Goal: Task Accomplishment & Management: Complete application form

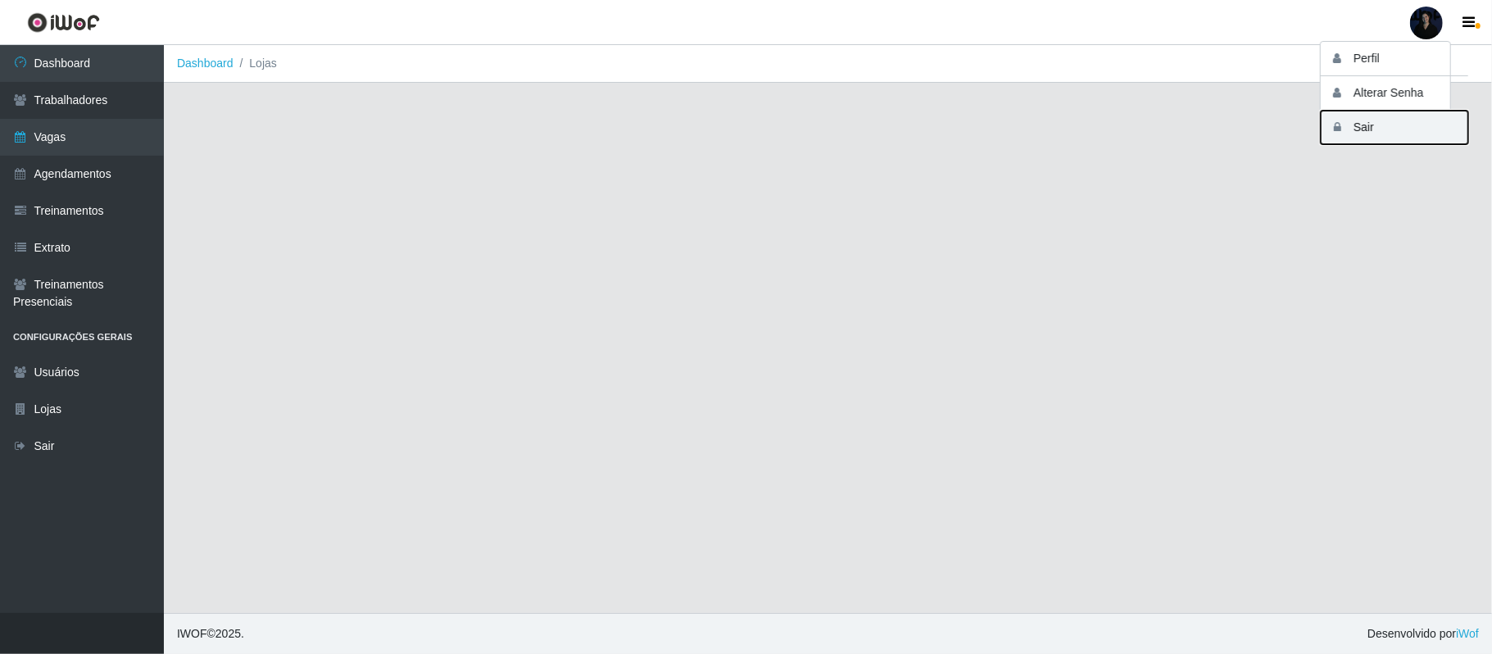
click at [1365, 119] on button "Sair" at bounding box center [1395, 128] width 148 height 34
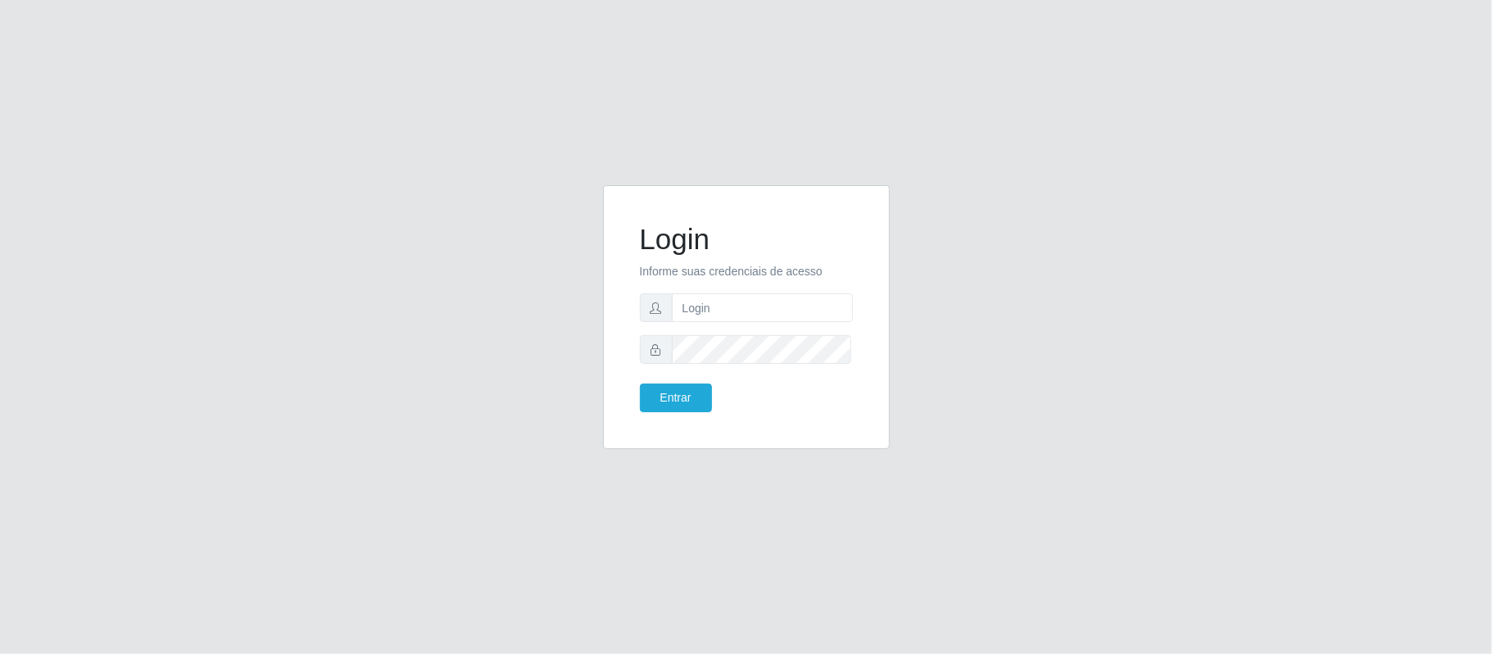
click at [782, 296] on input "text" at bounding box center [762, 307] width 181 height 29
click at [780, 305] on input "[EMAIL_ADDRESS][DOMAIN_NAME]" at bounding box center [762, 307] width 181 height 29
click at [749, 307] on input "[EMAIL_ADDRESS][DOMAIN_NAME]" at bounding box center [762, 307] width 181 height 29
drag, startPoint x: 732, startPoint y: 306, endPoint x: 909, endPoint y: 300, distance: 177.1
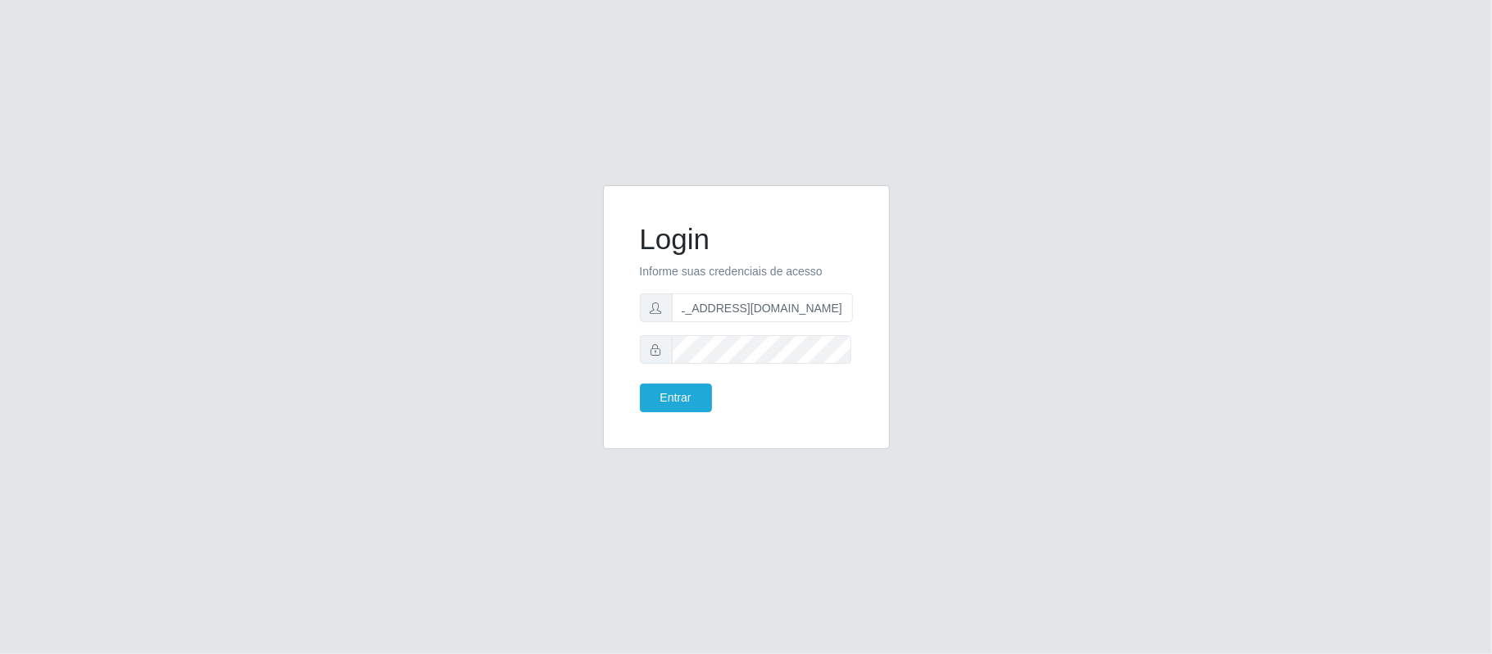
click at [909, 300] on div "Login Informe suas credenciais de acesso [EMAIL_ADDRESS][DOMAIN_NAME] Entrar" at bounding box center [746, 327] width 934 height 284
drag, startPoint x: 777, startPoint y: 308, endPoint x: 554, endPoint y: 302, distance: 223.0
click at [555, 302] on div "Login Informe suas credenciais de acesso Rh.asm@sup Entrar" at bounding box center [746, 327] width 934 height 284
type input "anacarina390@spqueiroz.com"
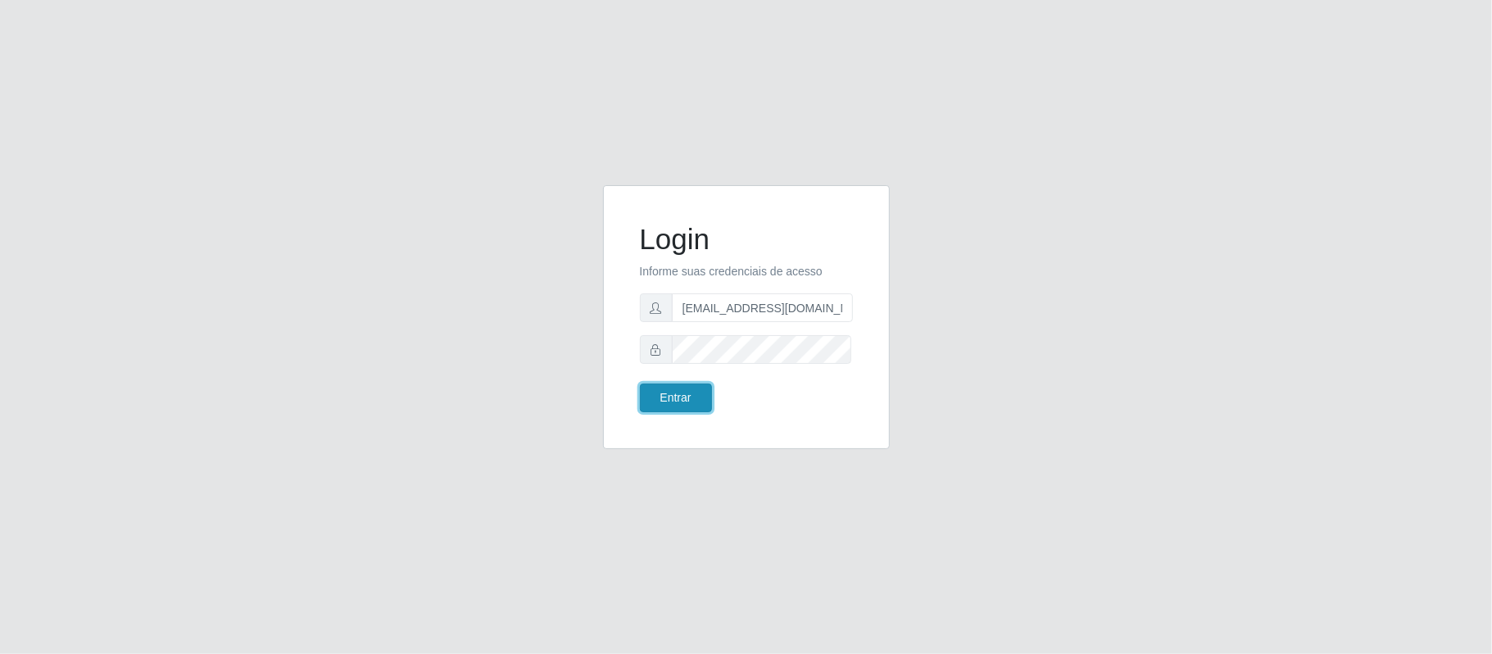
click at [662, 401] on button "Entrar" at bounding box center [676, 398] width 72 height 29
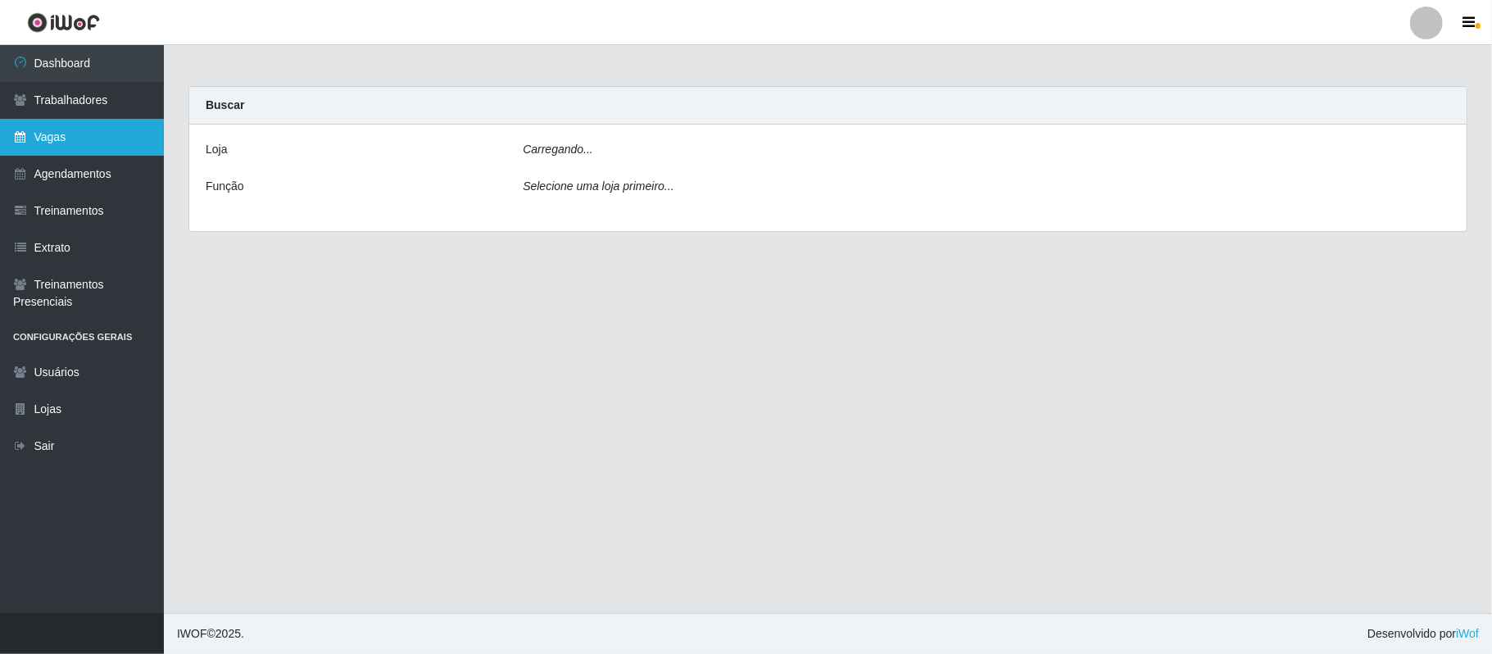
click at [108, 131] on link "Vagas" at bounding box center [82, 137] width 164 height 37
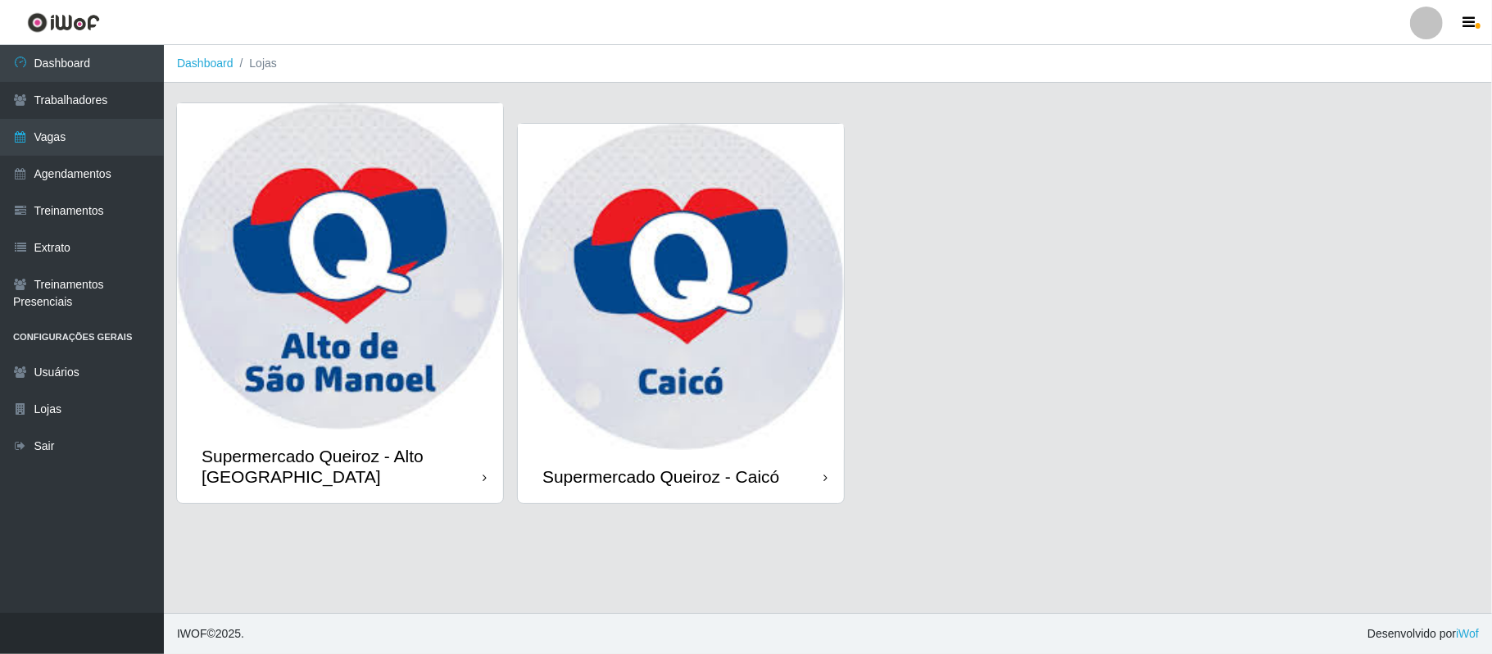
click at [308, 361] on img at bounding box center [340, 266] width 326 height 326
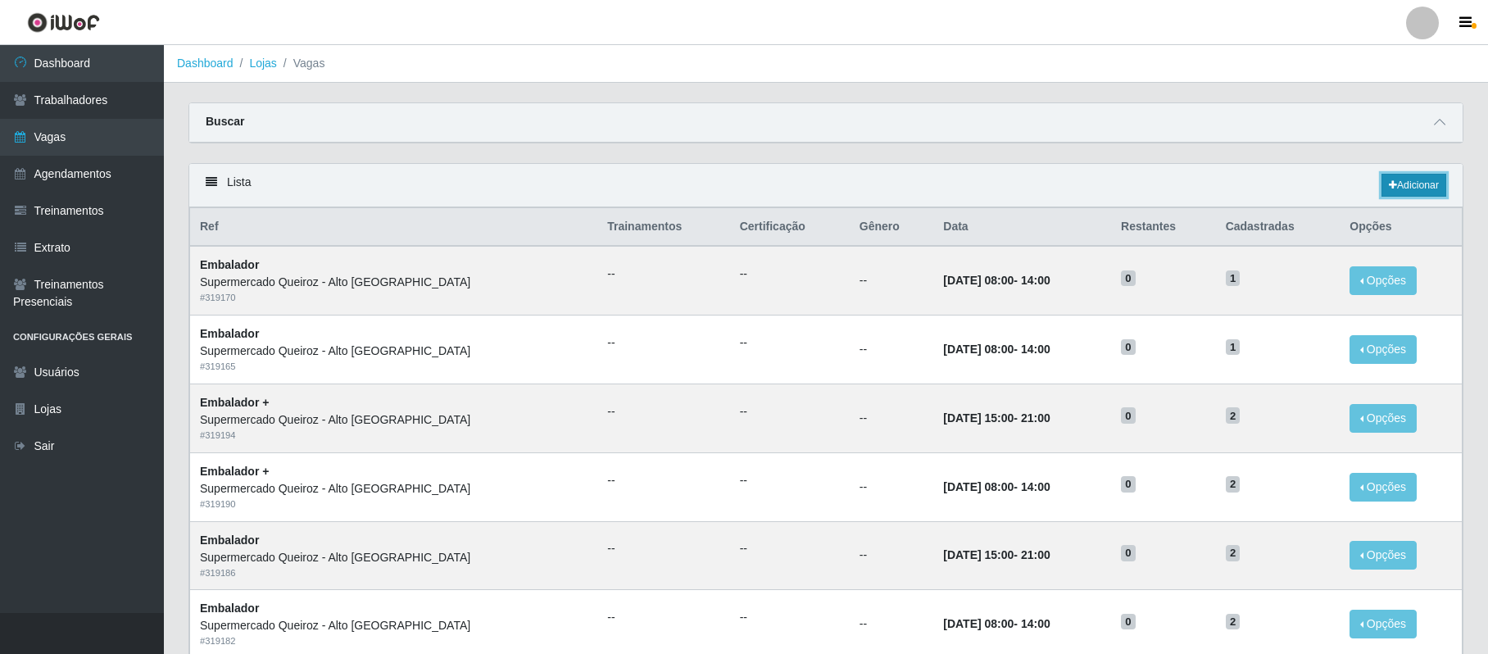
click at [1382, 185] on link "Adicionar" at bounding box center [1414, 185] width 65 height 23
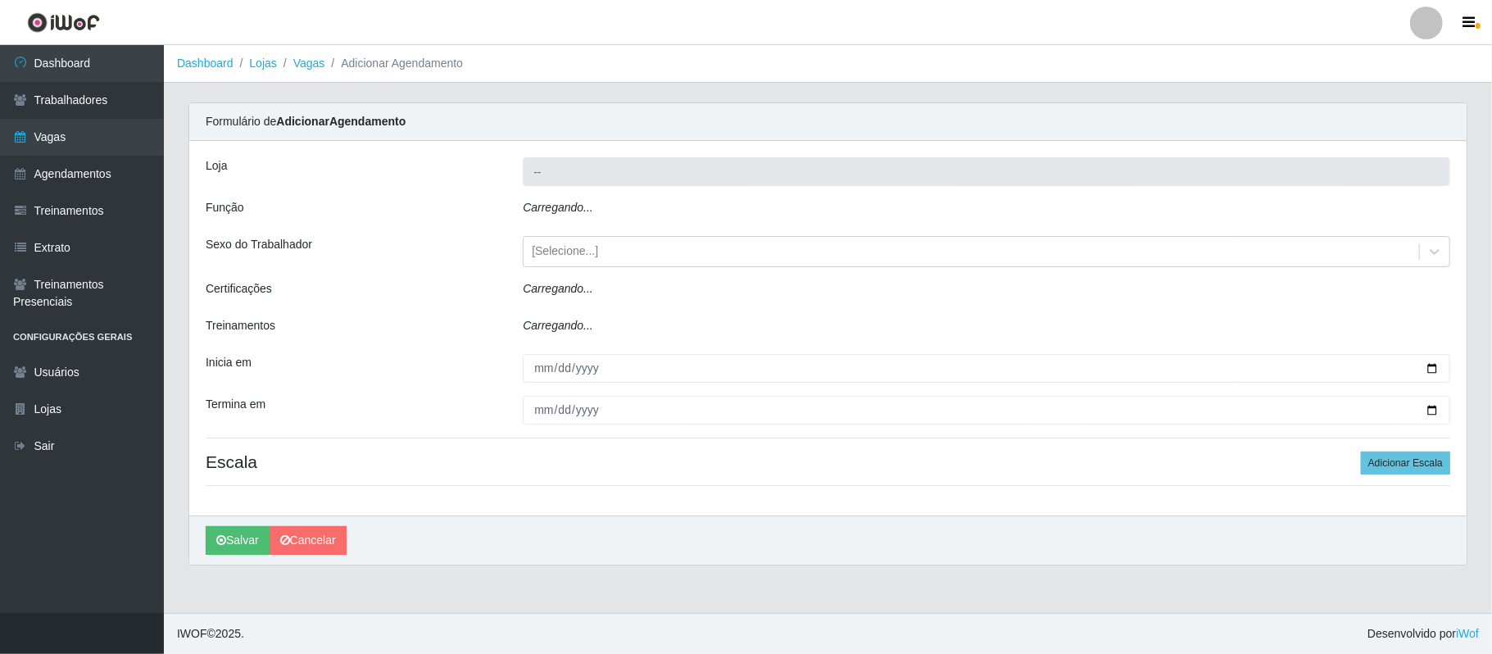
click at [634, 211] on div "Carregando..." at bounding box center [987, 211] width 952 height 24
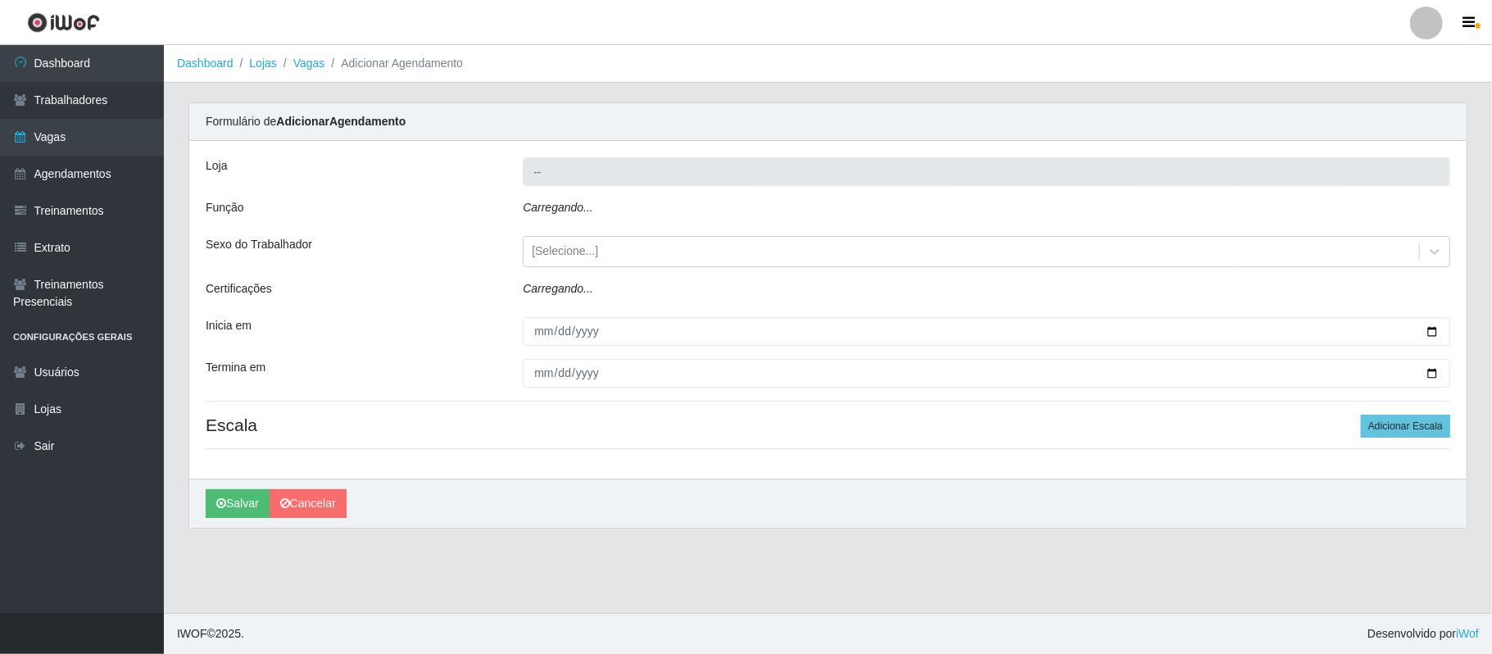
type input "Supermercado Queiroz - Alto São Manoel"
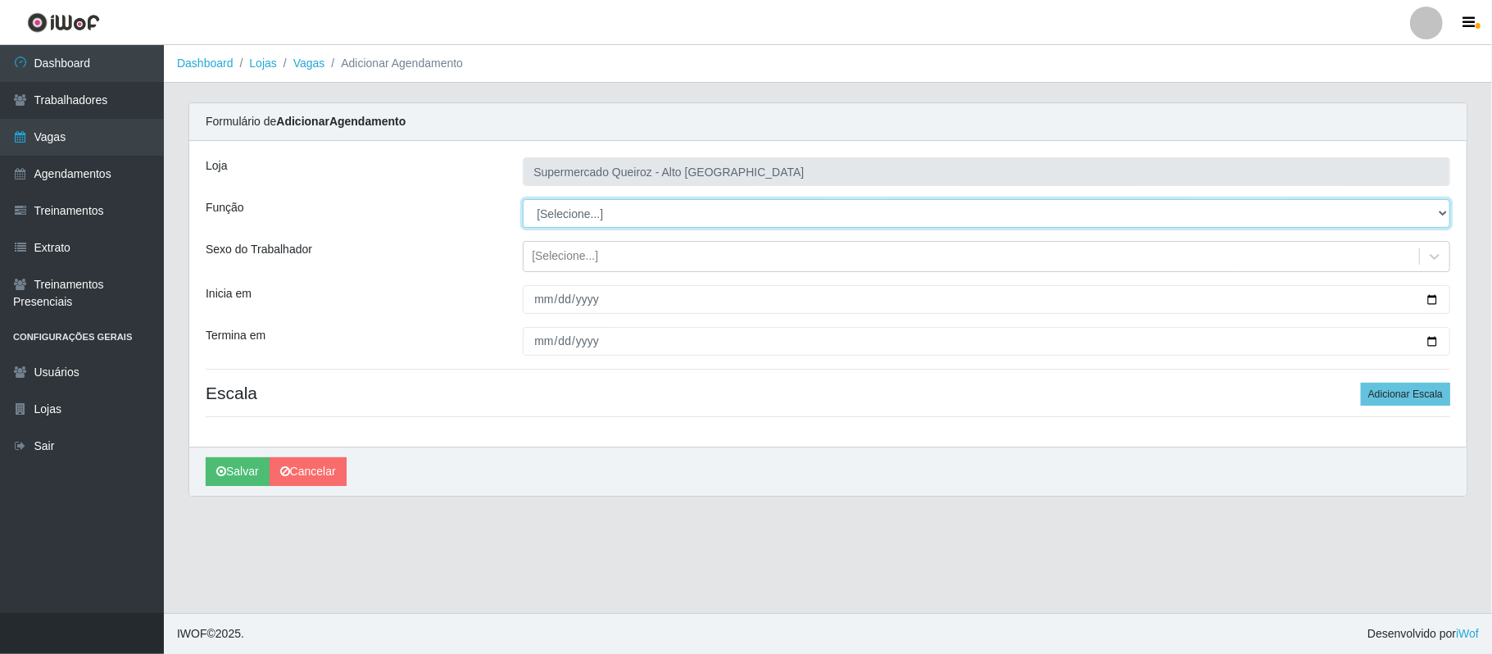
click at [614, 211] on select "[Selecione...] Embalador Embalador + Embalador ++ Repositor Repositor + Reposit…" at bounding box center [987, 213] width 928 height 29
select select "71"
click at [523, 200] on select "[Selecione...] Embalador Embalador + Embalador ++ Repositor Repositor + Reposit…" at bounding box center [987, 213] width 928 height 29
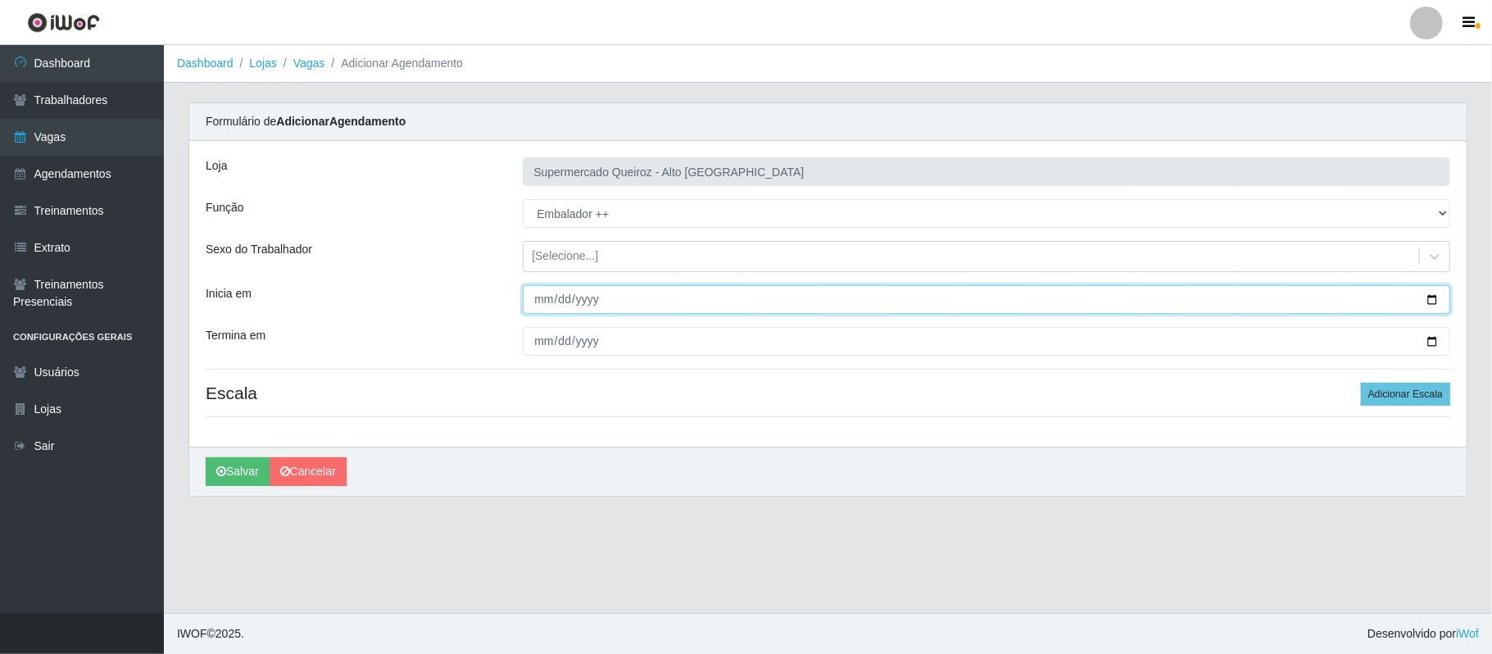
click at [546, 309] on input "Inicia em" at bounding box center [987, 299] width 928 height 29
type input "2025-09-17"
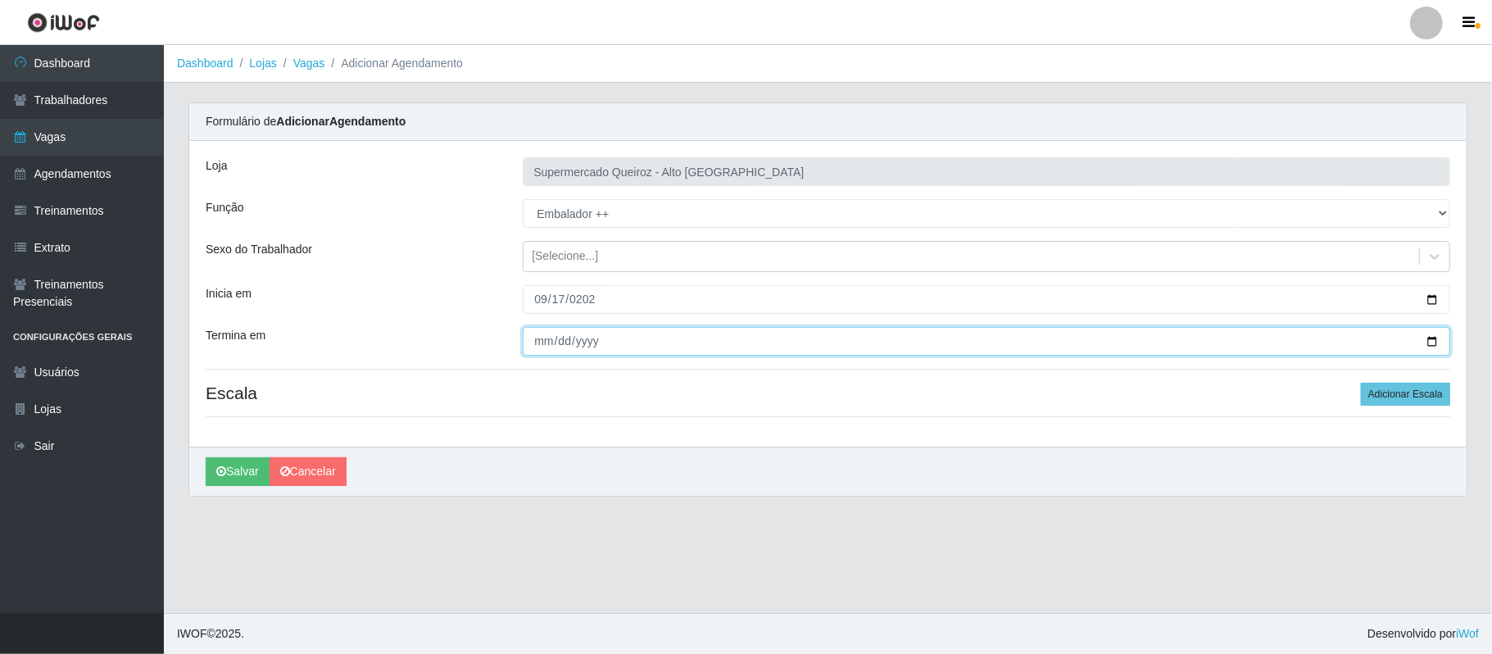
click at [547, 331] on input "Termina em" at bounding box center [987, 341] width 928 height 29
type input "2025-09-17"
click at [1392, 391] on button "Adicionar Escala" at bounding box center [1405, 394] width 89 height 23
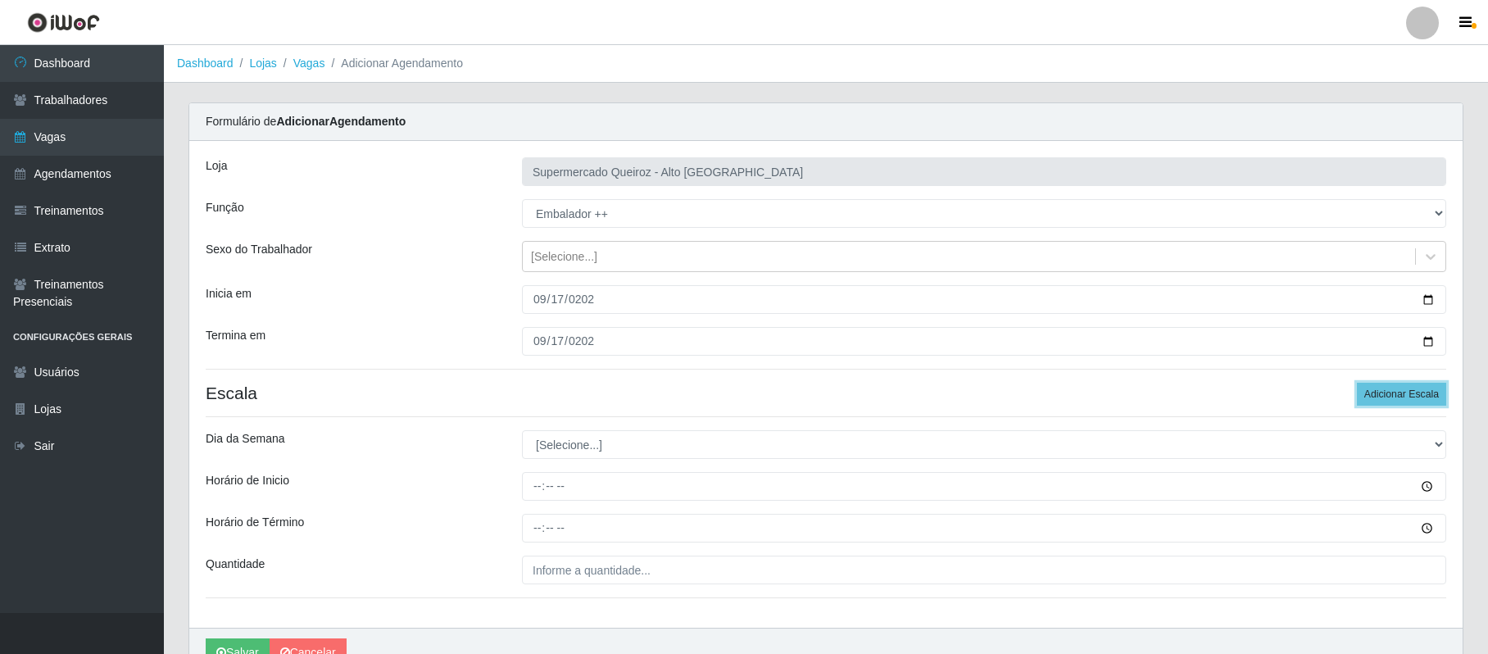
scroll to position [87, 0]
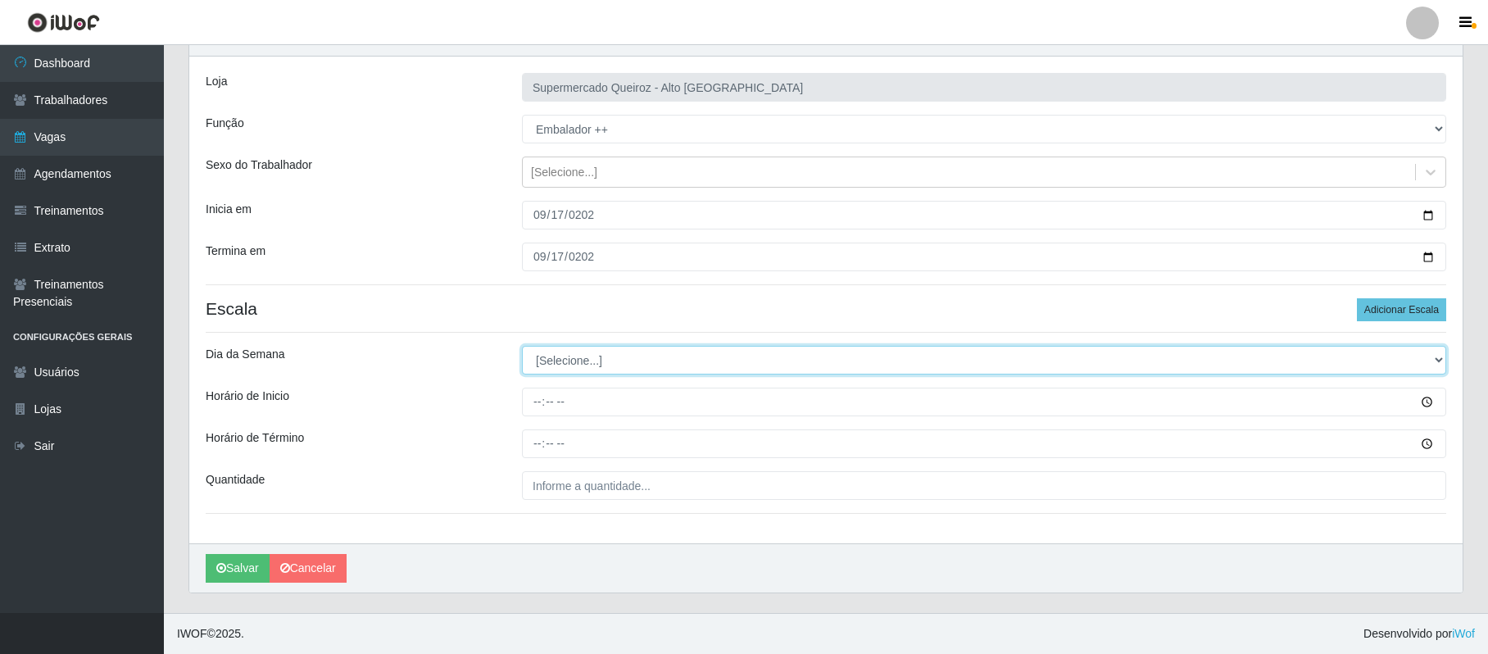
click at [565, 357] on select "[Selecione...] Segunda Terça Quarta Quinta Sexta Sábado Domingo" at bounding box center [984, 360] width 925 height 29
select select "3"
click at [522, 346] on select "[Selecione...] Segunda Terça Quarta Quinta Sexta Sábado Domingo" at bounding box center [984, 360] width 925 height 29
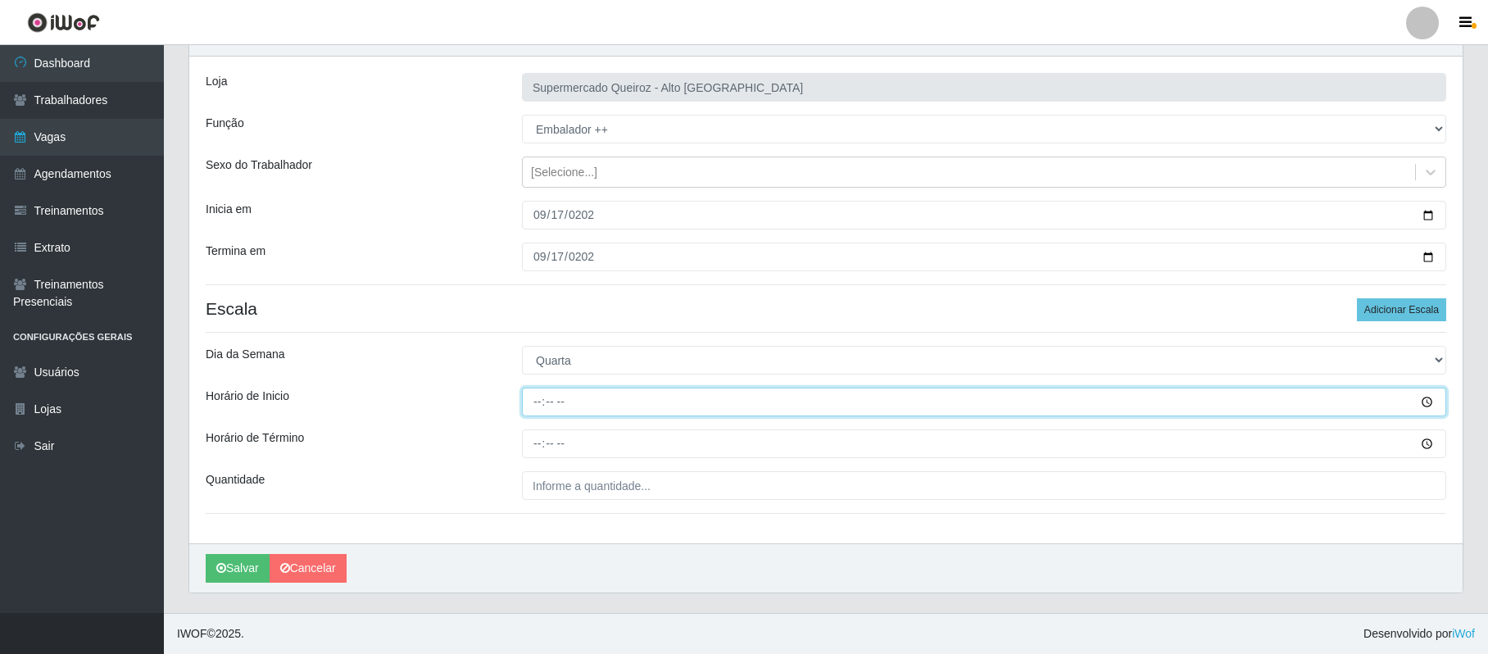
click at [549, 398] on input "Horário de Inicio" at bounding box center [984, 402] width 925 height 29
click at [534, 400] on input "Horário de Inicio" at bounding box center [984, 402] width 925 height 29
type input "15:00"
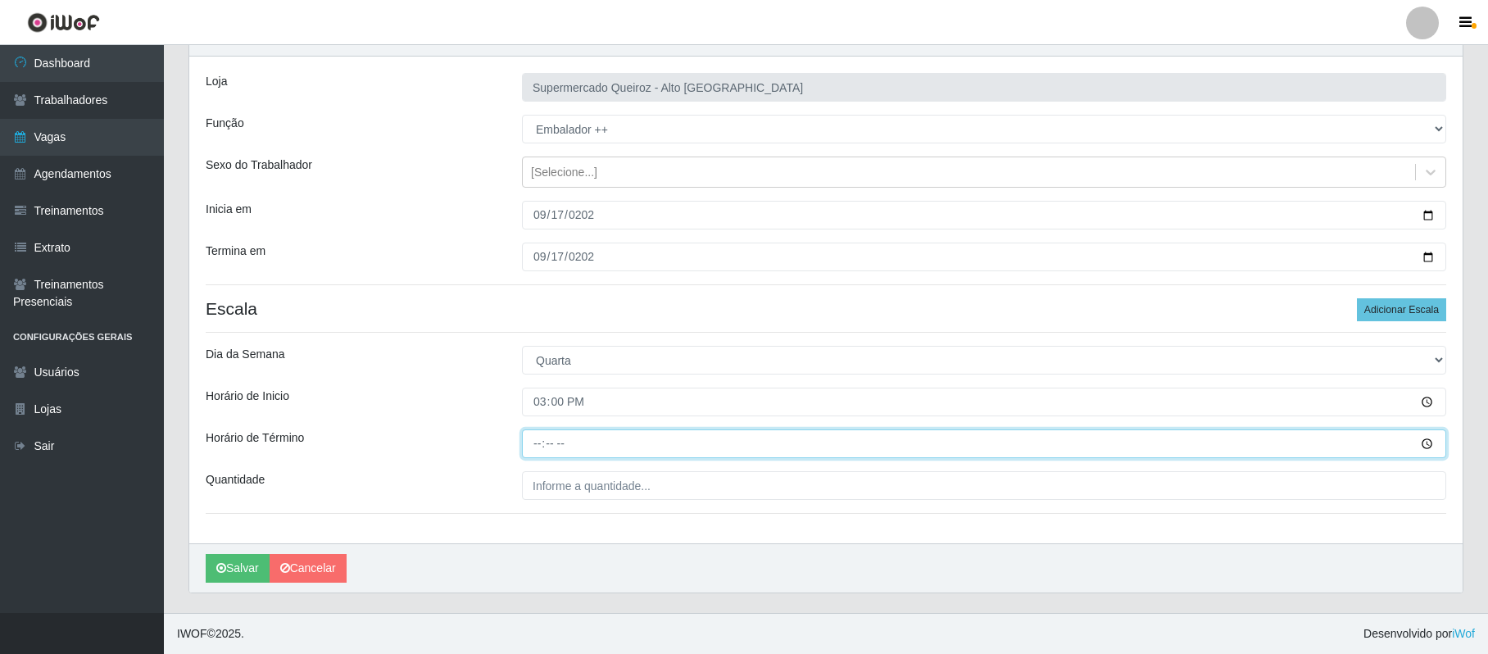
click at [535, 438] on input "Horário de Término" at bounding box center [984, 443] width 925 height 29
type input "21:00"
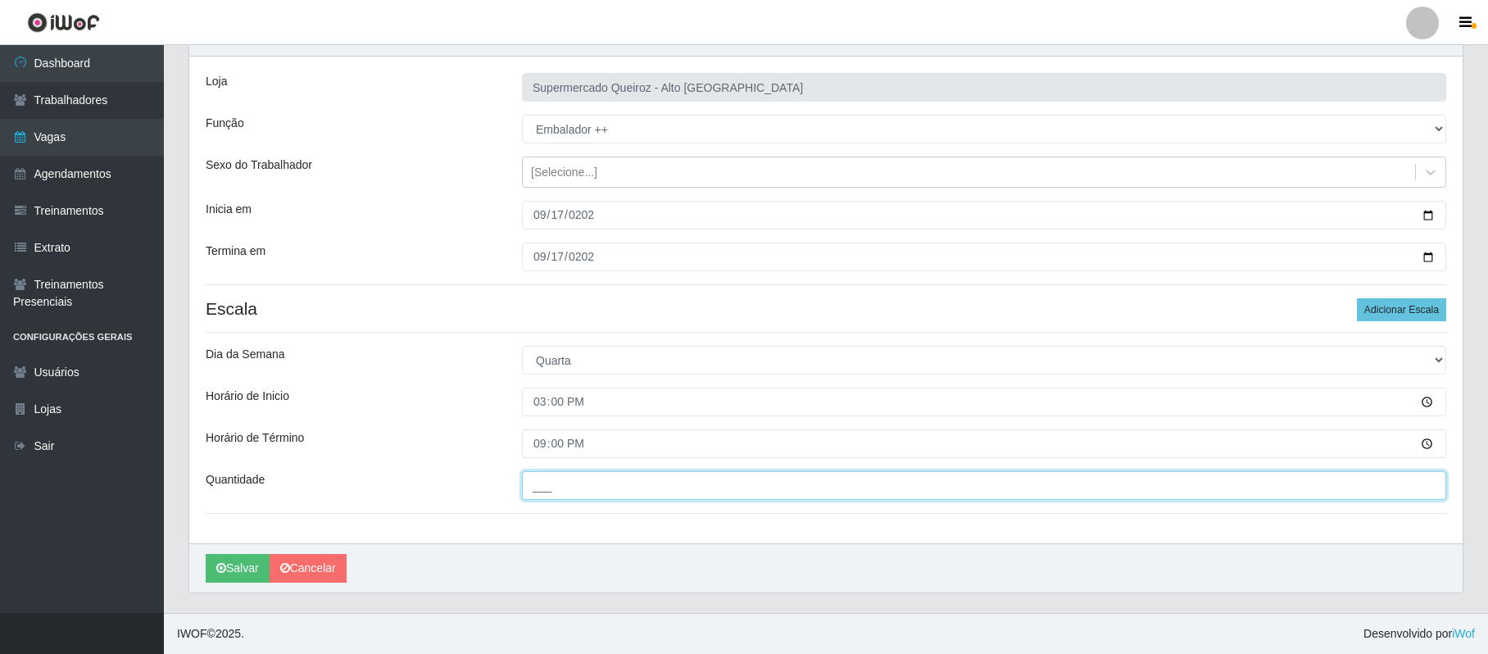
click at [538, 485] on input "___" at bounding box center [984, 485] width 925 height 29
type input "3__"
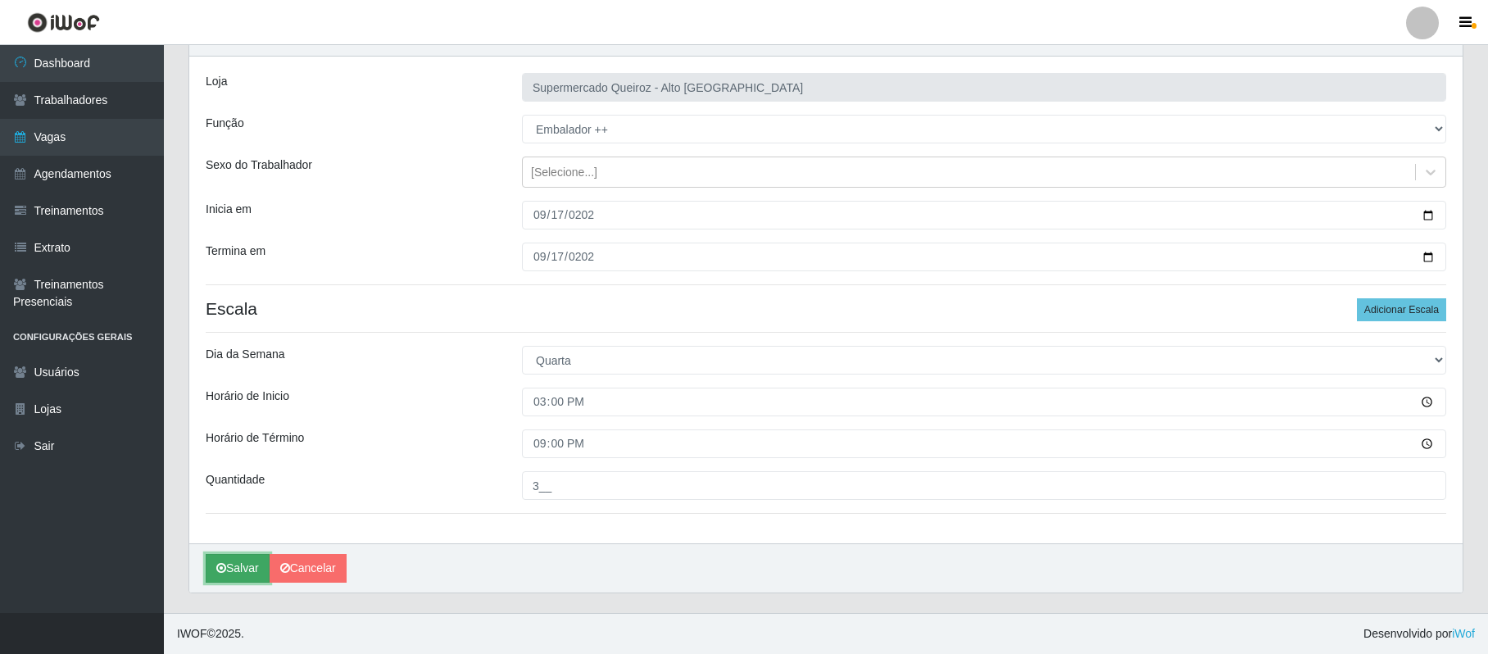
click at [229, 559] on button "Salvar" at bounding box center [238, 568] width 64 height 29
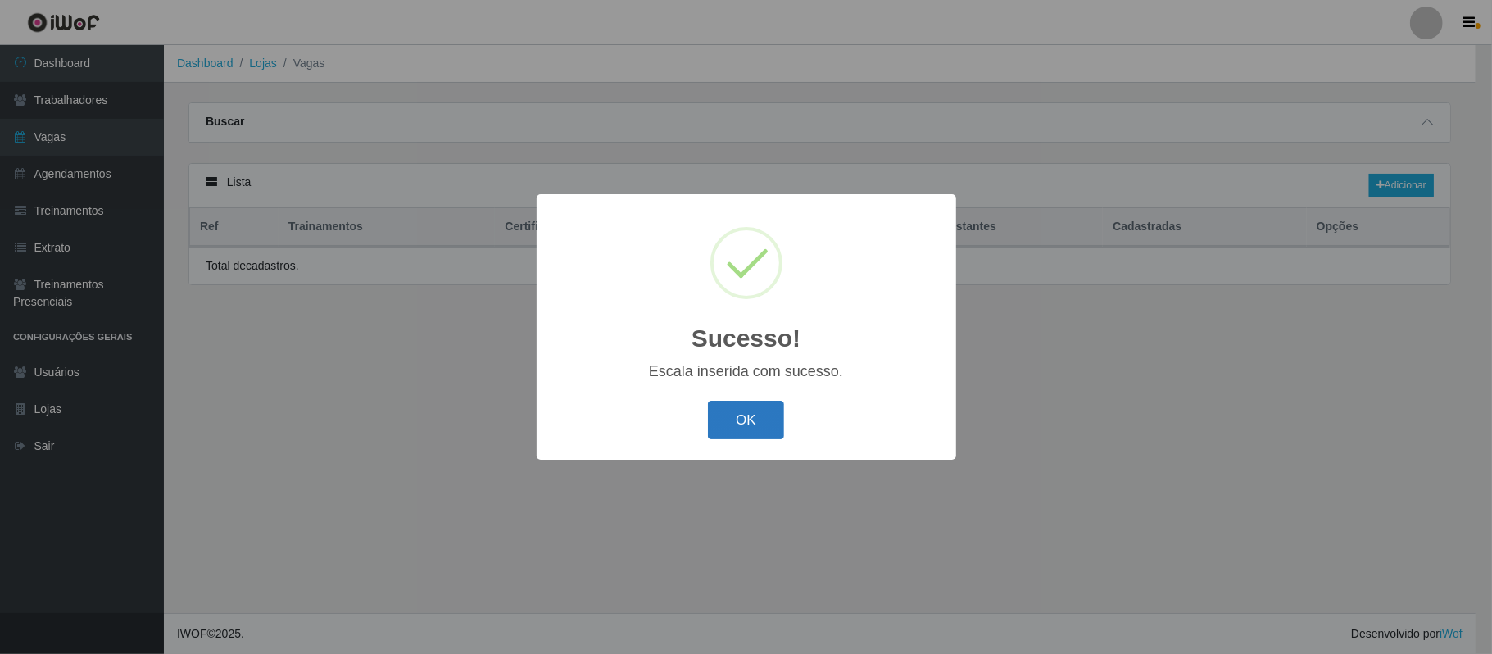
click at [744, 423] on button "OK" at bounding box center [746, 420] width 76 height 39
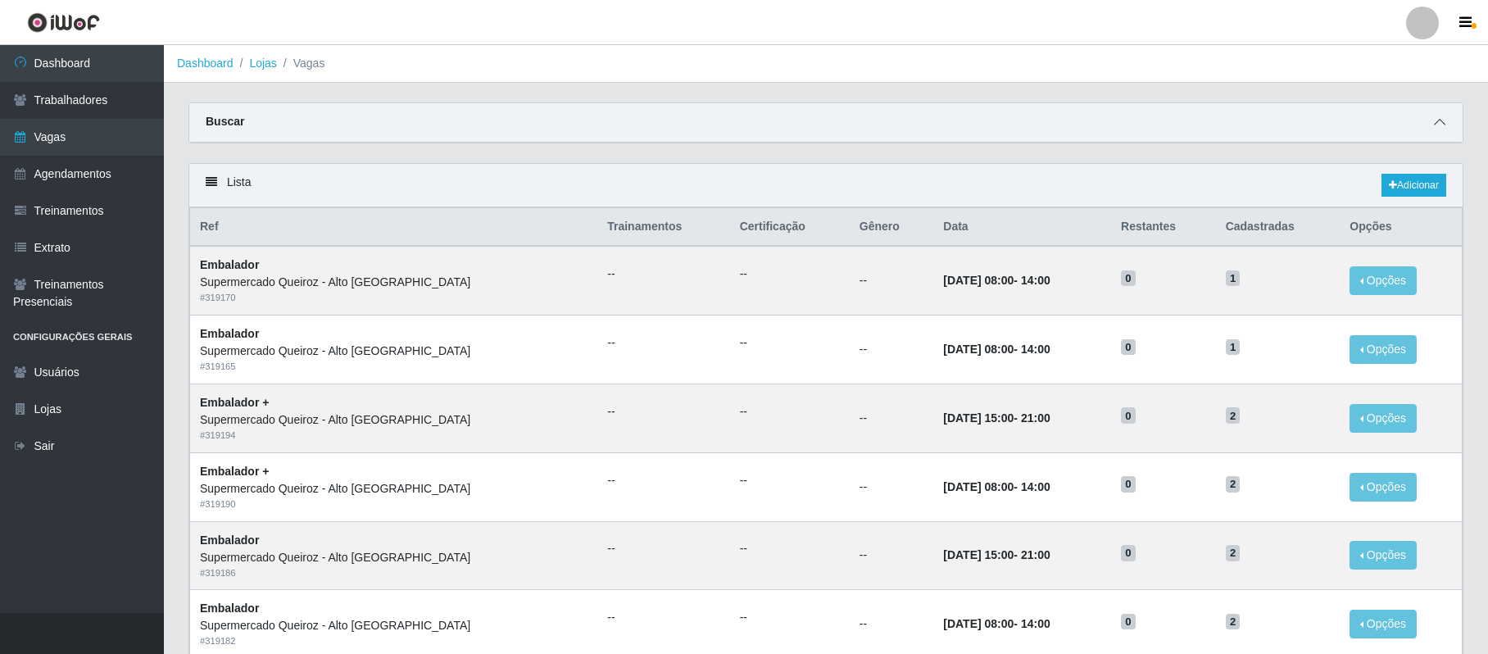
click at [1437, 122] on icon at bounding box center [1439, 121] width 11 height 11
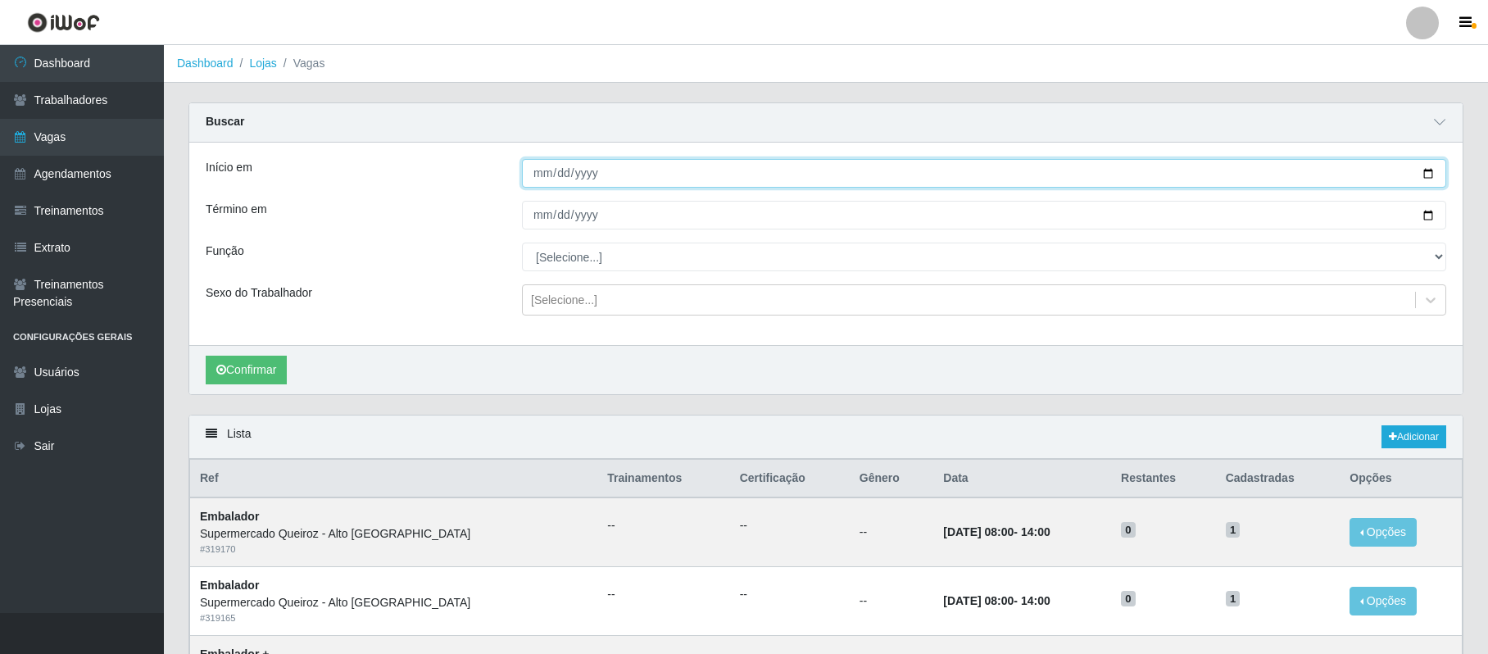
click at [1430, 170] on input "Início em" at bounding box center [984, 173] width 925 height 29
type input "2025-09-17"
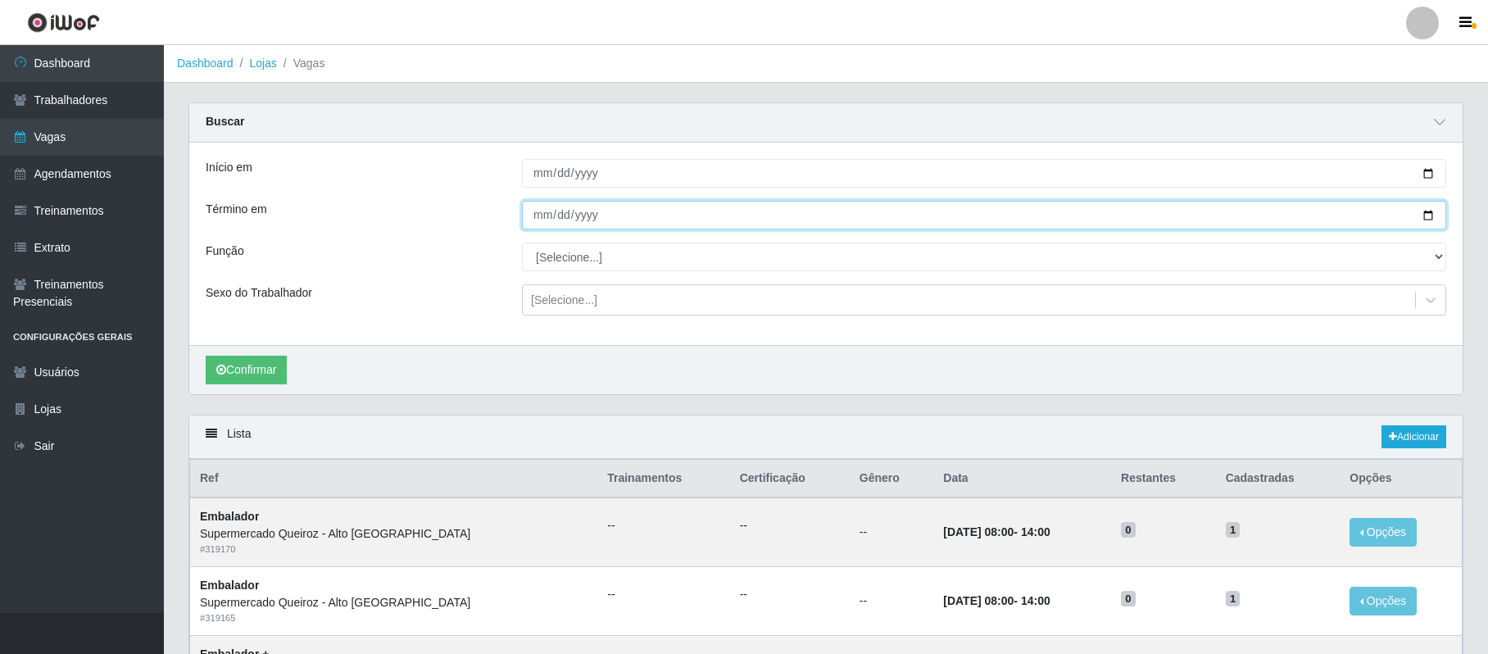
click at [1426, 211] on input "Término em" at bounding box center [984, 215] width 925 height 29
type input "2025-09-17"
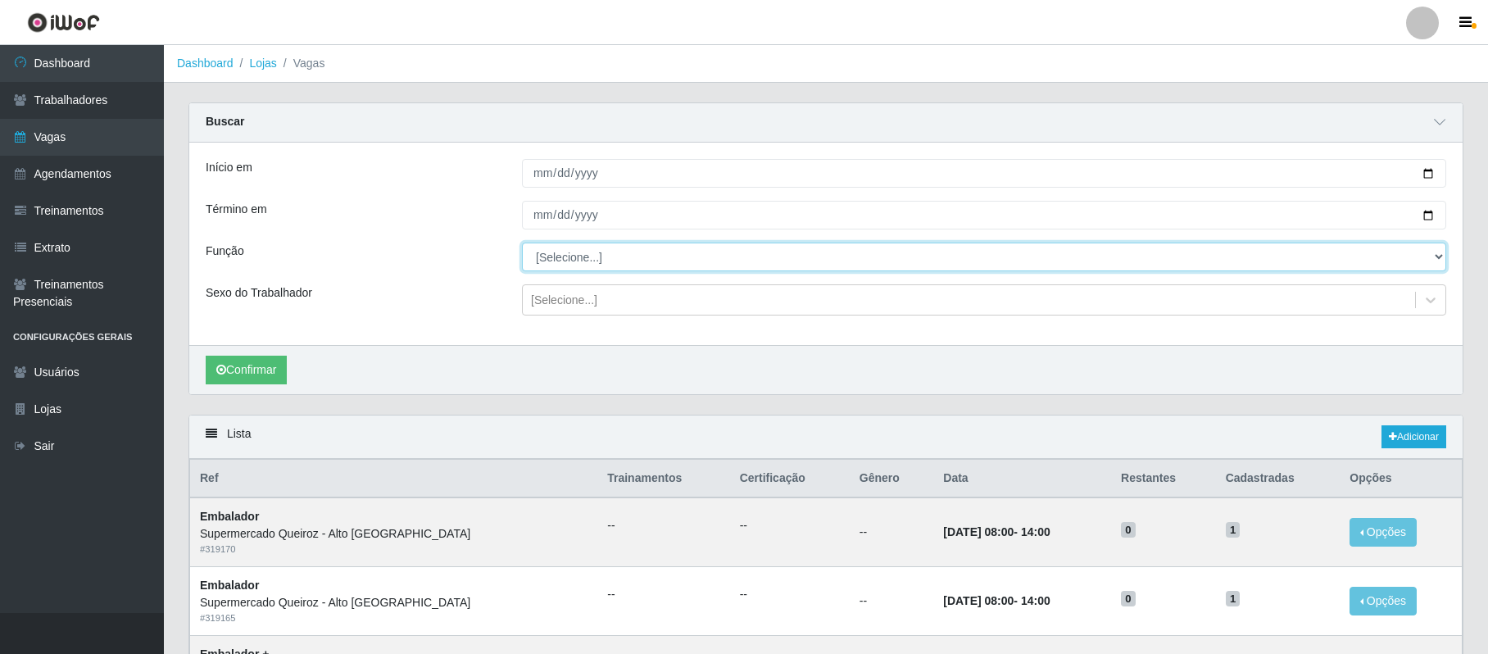
click at [575, 257] on select "[Selecione...] Embalador Embalador + Embalador ++ Repositor Repositor + Reposit…" at bounding box center [984, 257] width 925 height 29
select select "71"
click at [522, 243] on select "[Selecione...] Embalador Embalador + Embalador ++ Repositor Repositor + Reposit…" at bounding box center [984, 257] width 925 height 29
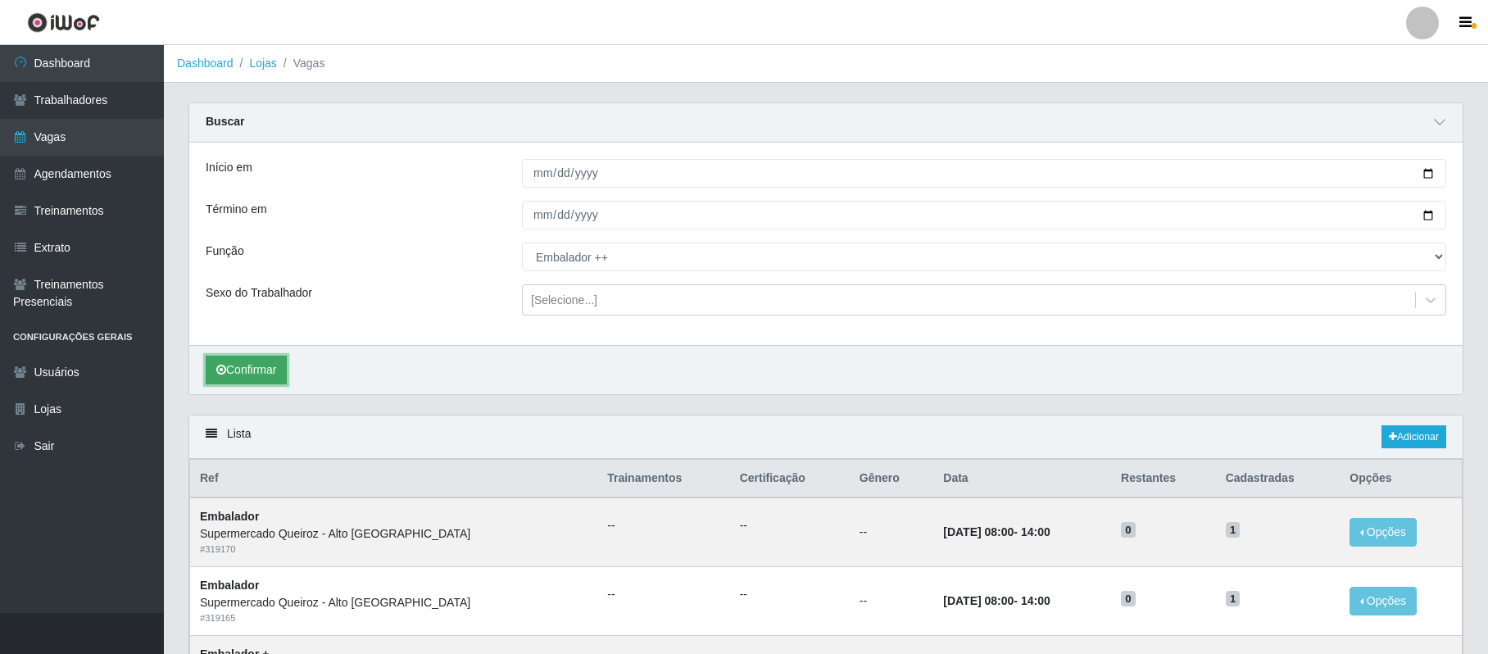
click at [229, 374] on button "Confirmar" at bounding box center [246, 370] width 81 height 29
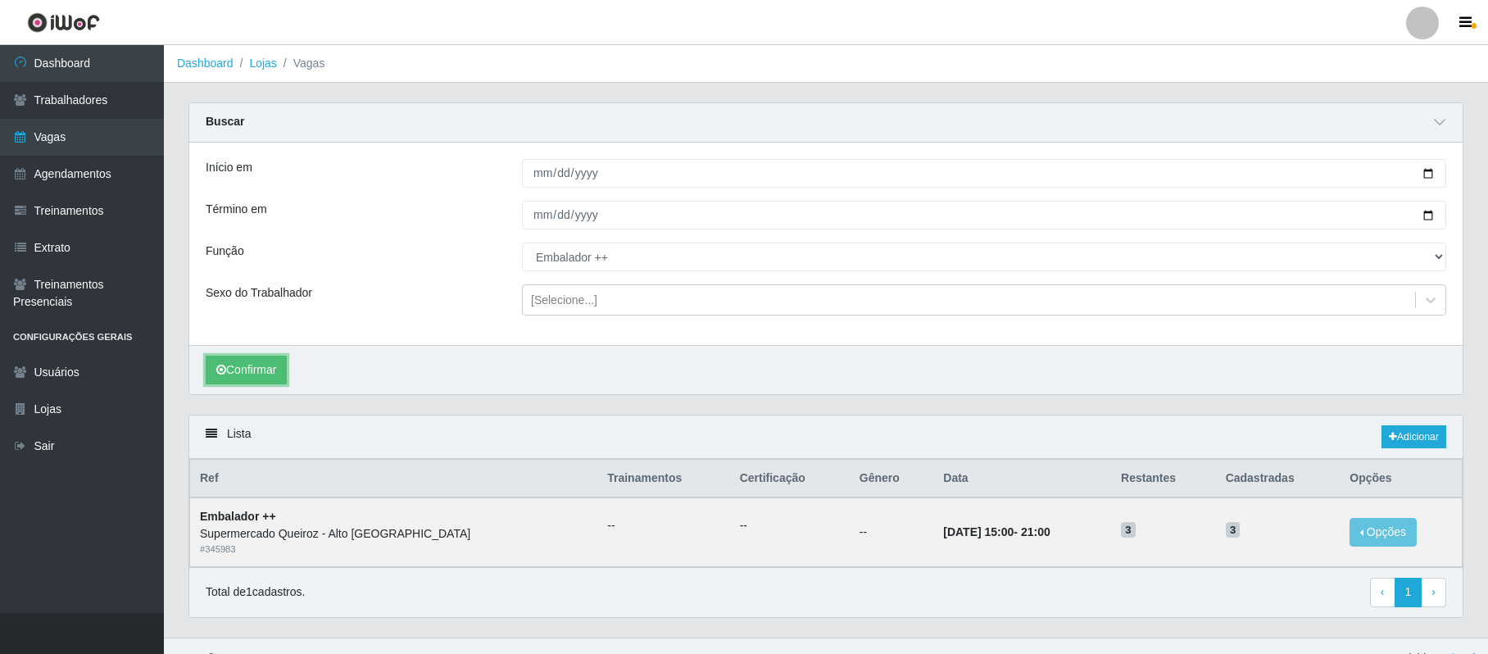
scroll to position [30, 0]
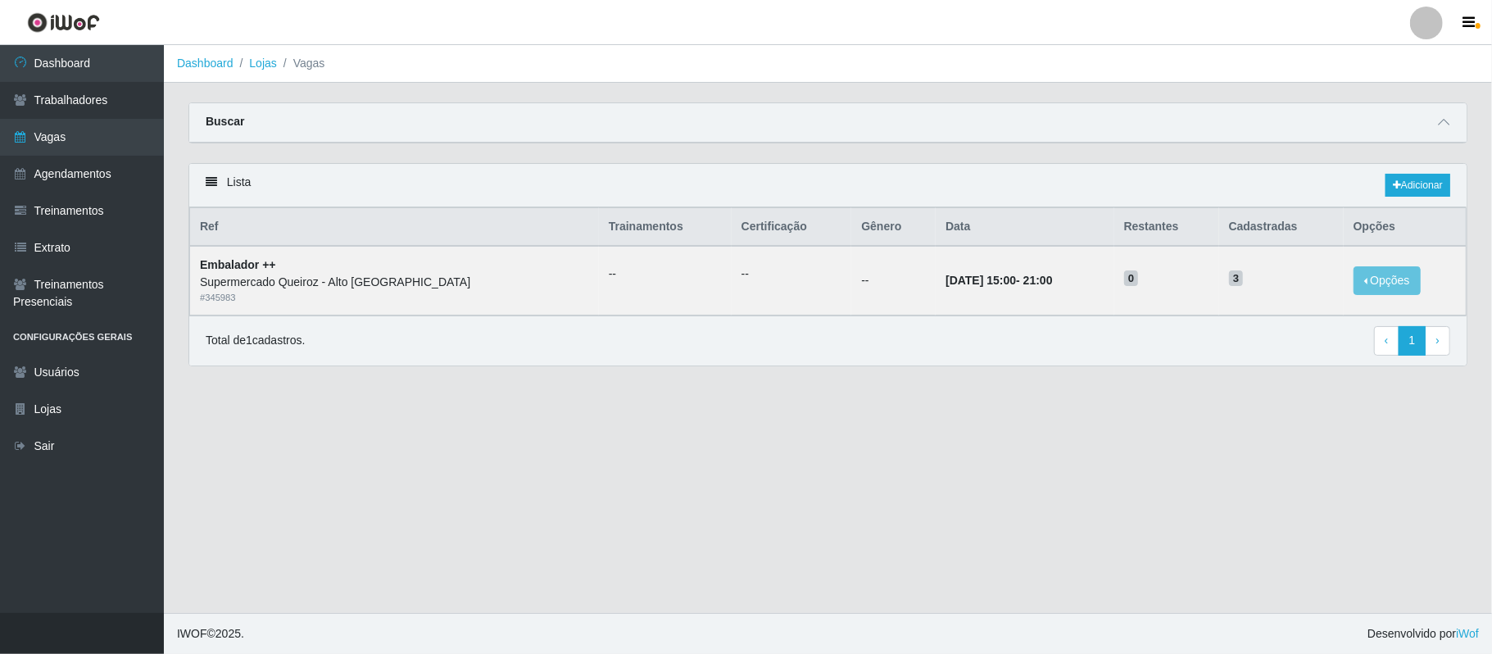
click at [1417, 14] on div at bounding box center [1427, 23] width 33 height 33
click at [1369, 121] on button "Sair" at bounding box center [1395, 128] width 148 height 34
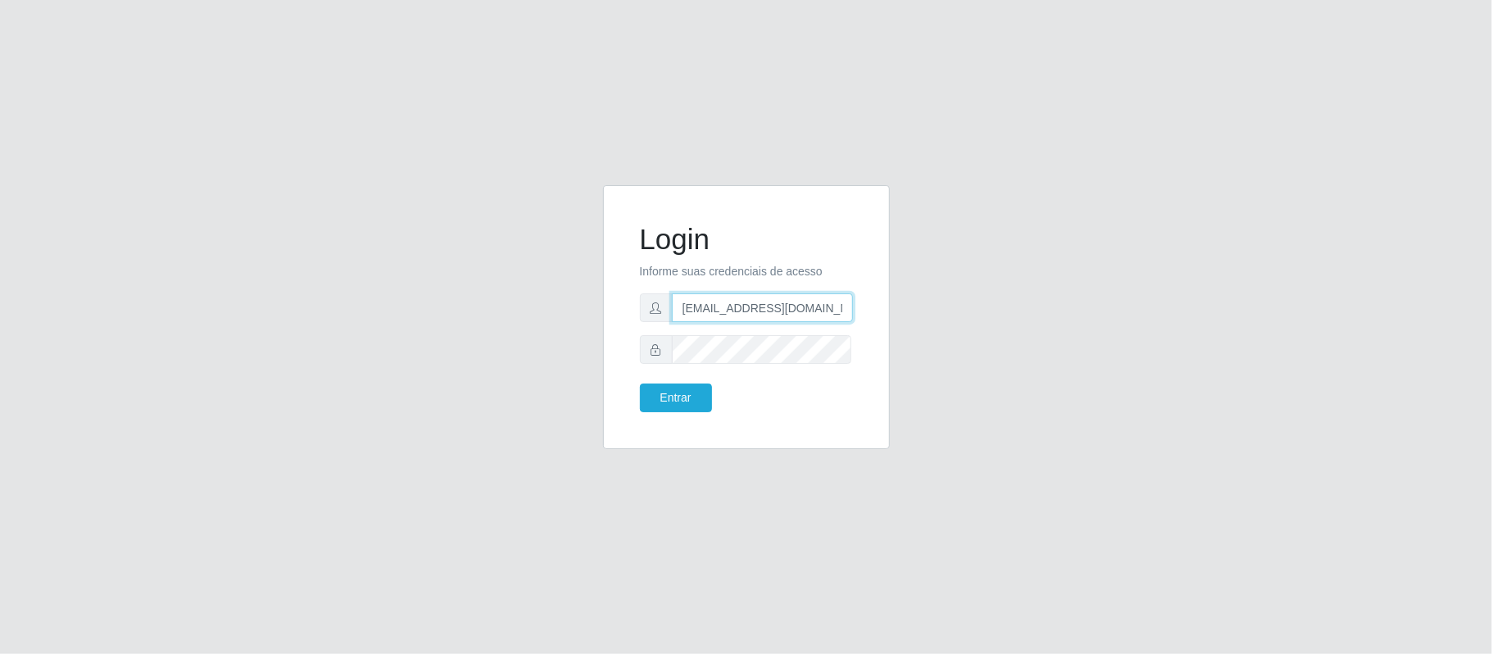
click at [810, 313] on input "[EMAIL_ADDRESS][DOMAIN_NAME]" at bounding box center [762, 307] width 181 height 29
drag, startPoint x: 761, startPoint y: 300, endPoint x: 890, endPoint y: 299, distance: 128.7
click at [890, 299] on div "Login Informe suas credenciais de acesso anacarina390@spqueiroz.com Entrar" at bounding box center [746, 327] width 311 height 284
type input "[EMAIL_ADDRESS][DOMAIN_NAME]"
click at [667, 398] on button "Entrar" at bounding box center [676, 398] width 72 height 29
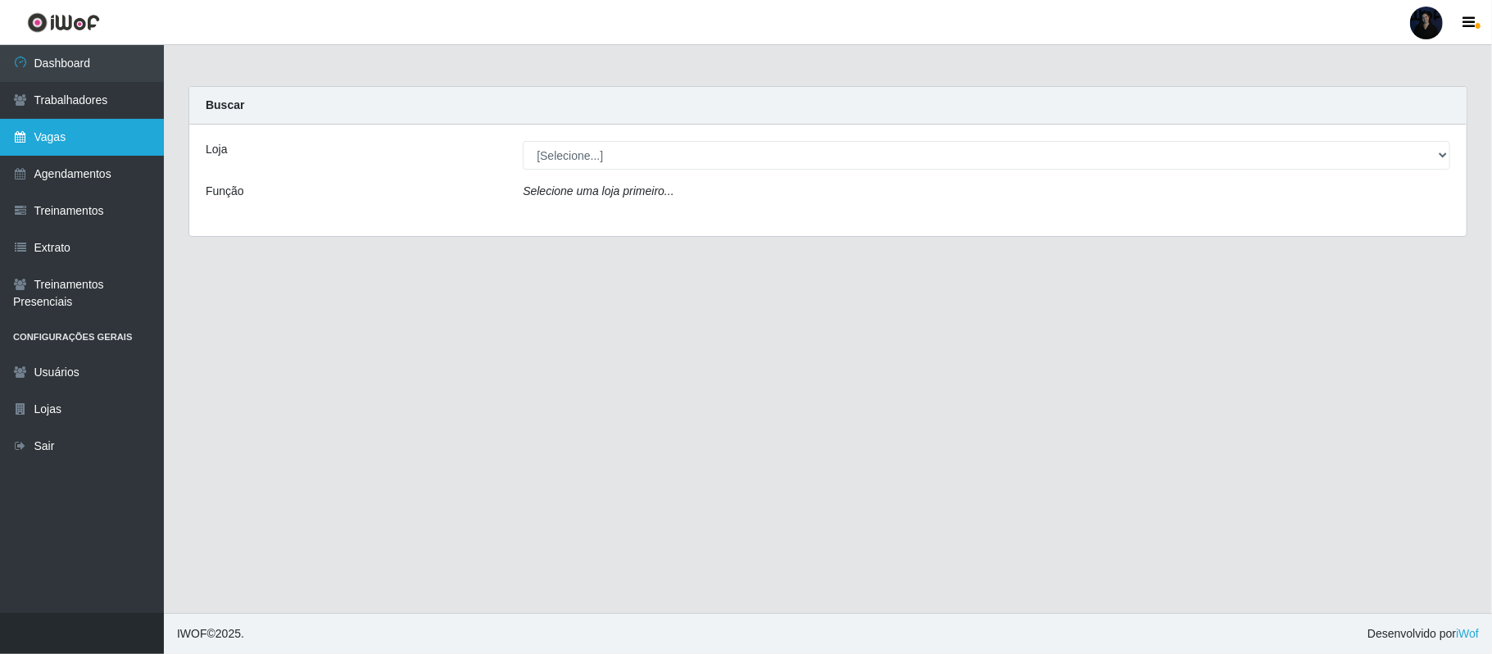
click at [73, 119] on link "Vagas" at bounding box center [82, 137] width 164 height 37
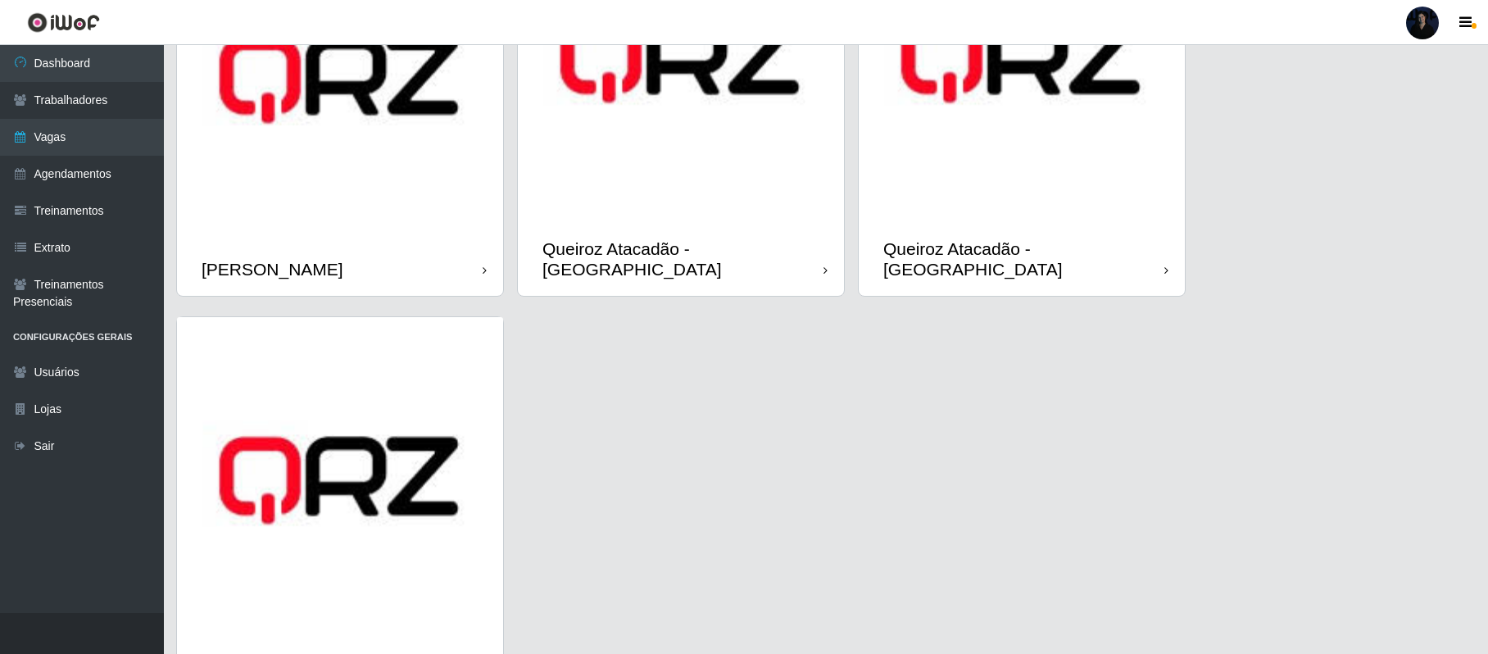
scroll to position [1113, 0]
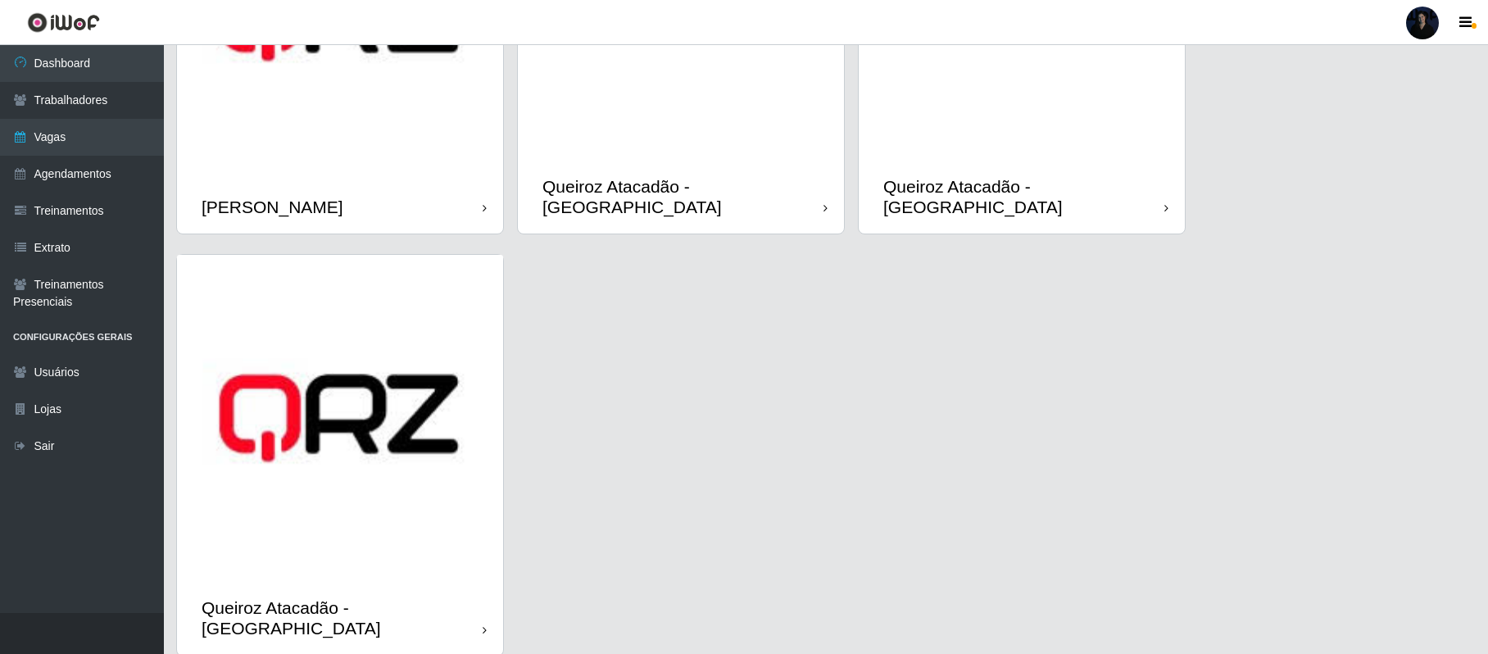
click at [398, 408] on img at bounding box center [340, 418] width 326 height 326
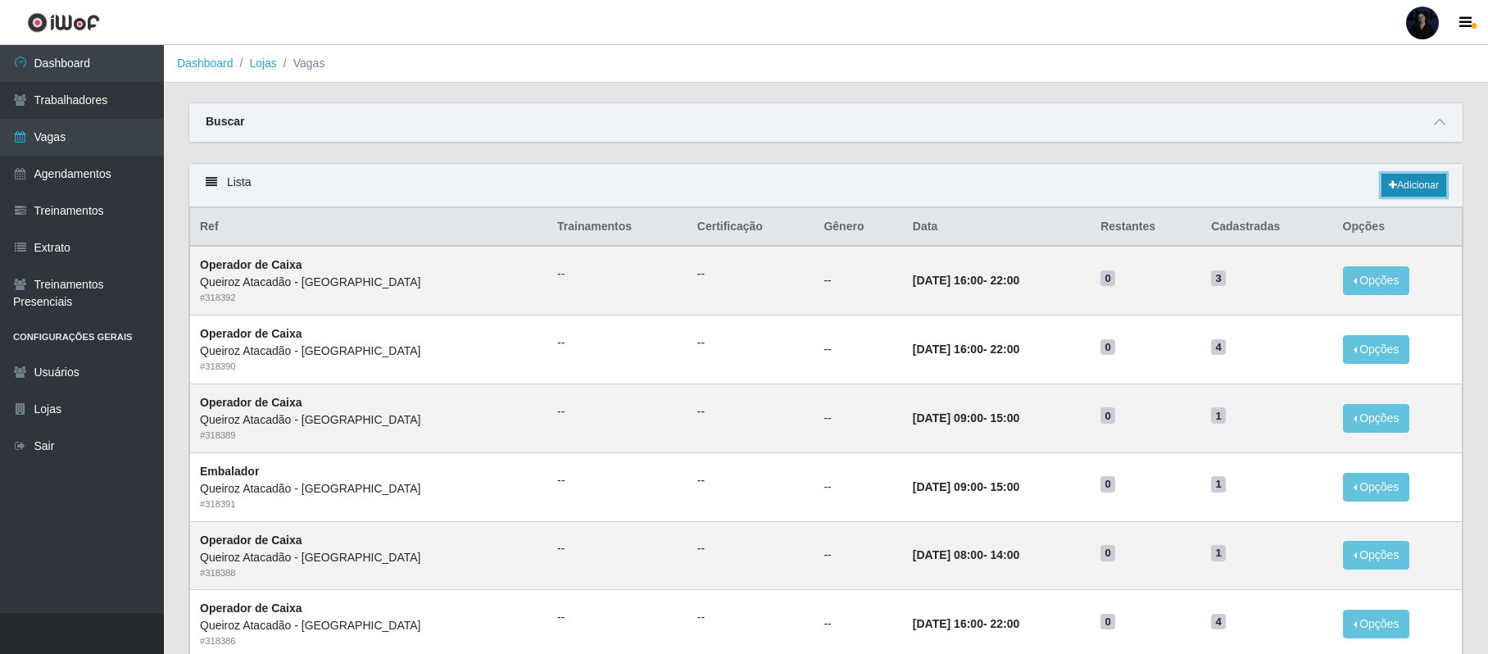
click at [1438, 184] on link "Adicionar" at bounding box center [1414, 185] width 65 height 23
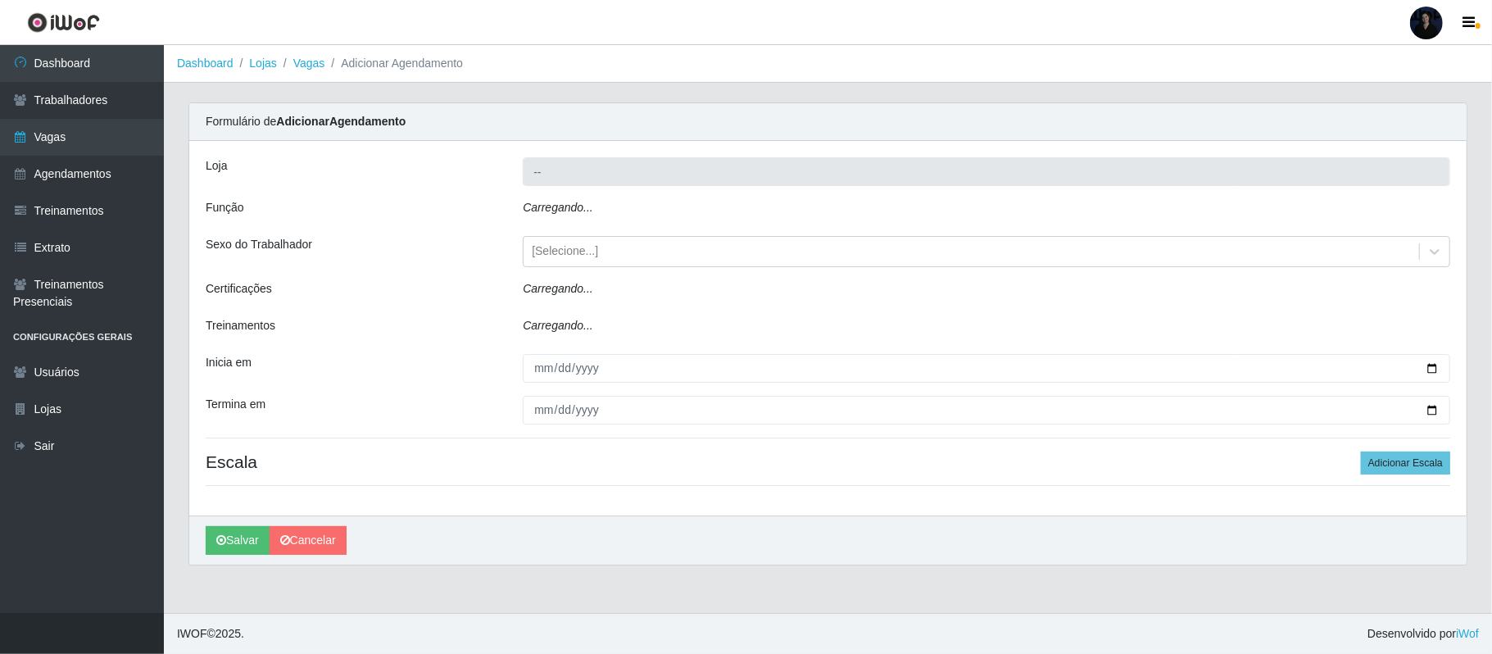
click at [656, 216] on div "Carregando..." at bounding box center [987, 211] width 952 height 24
type input "Queiroz Atacadão - [GEOGRAPHIC_DATA]"
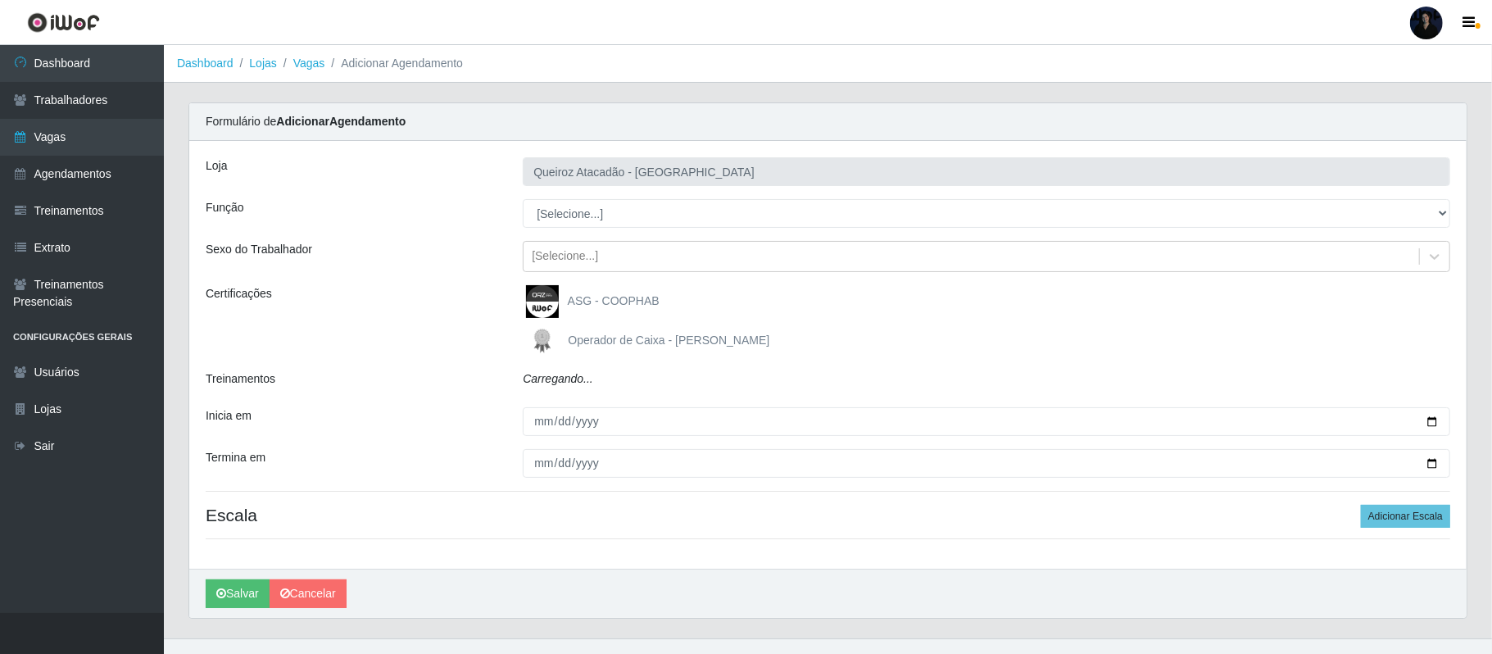
click at [651, 207] on select "[Selecione...] Balconista de Açougue Balconista de Açougue + Balconista de Açou…" at bounding box center [987, 213] width 928 height 29
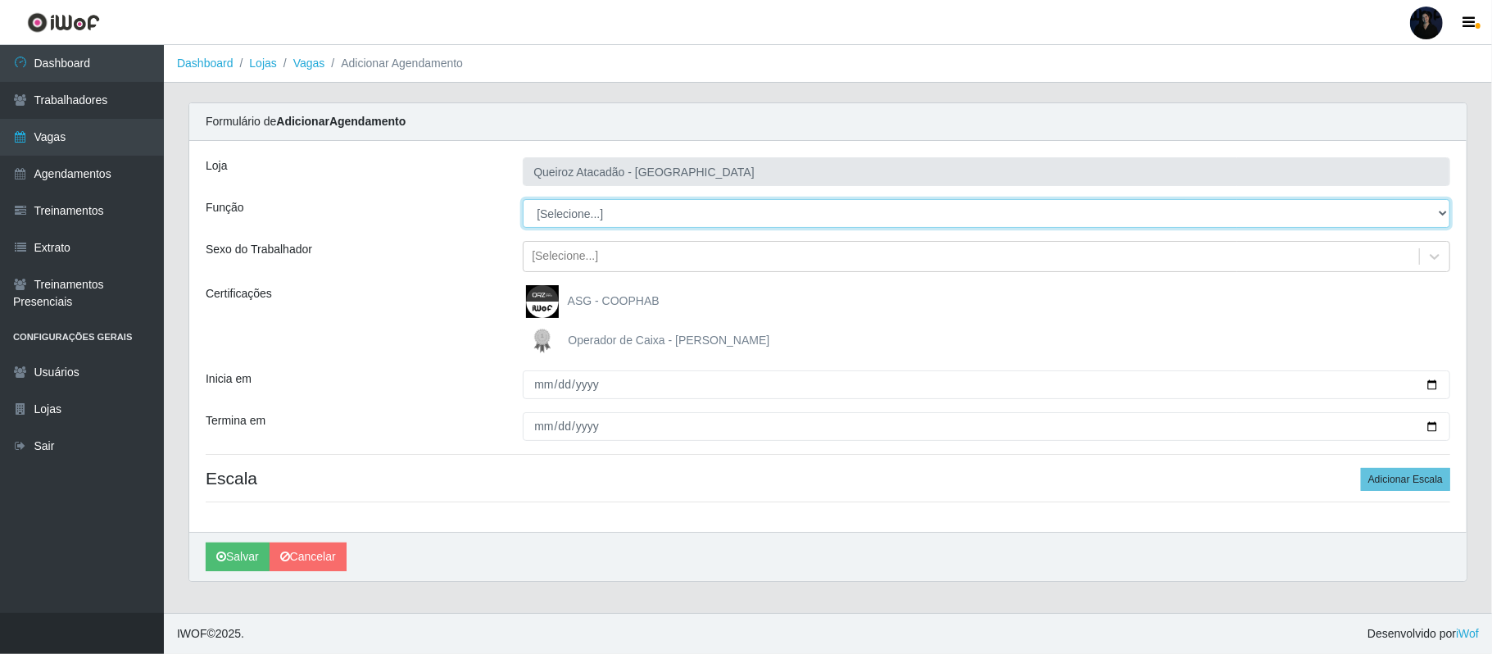
click at [604, 215] on select "[Selecione...] Balconista de Açougue Balconista de Açougue + Balconista de Açou…" at bounding box center [987, 213] width 928 height 29
select select "159"
click at [523, 200] on select "[Selecione...] Balconista de Açougue Balconista de Açougue + Balconista de Açou…" at bounding box center [987, 213] width 928 height 29
drag, startPoint x: 539, startPoint y: 213, endPoint x: 639, endPoint y: 220, distance: 100.2
click at [628, 220] on select "[Selecione...] Balconista de Açougue Balconista de Açougue + Balconista de Açou…" at bounding box center [987, 213] width 928 height 29
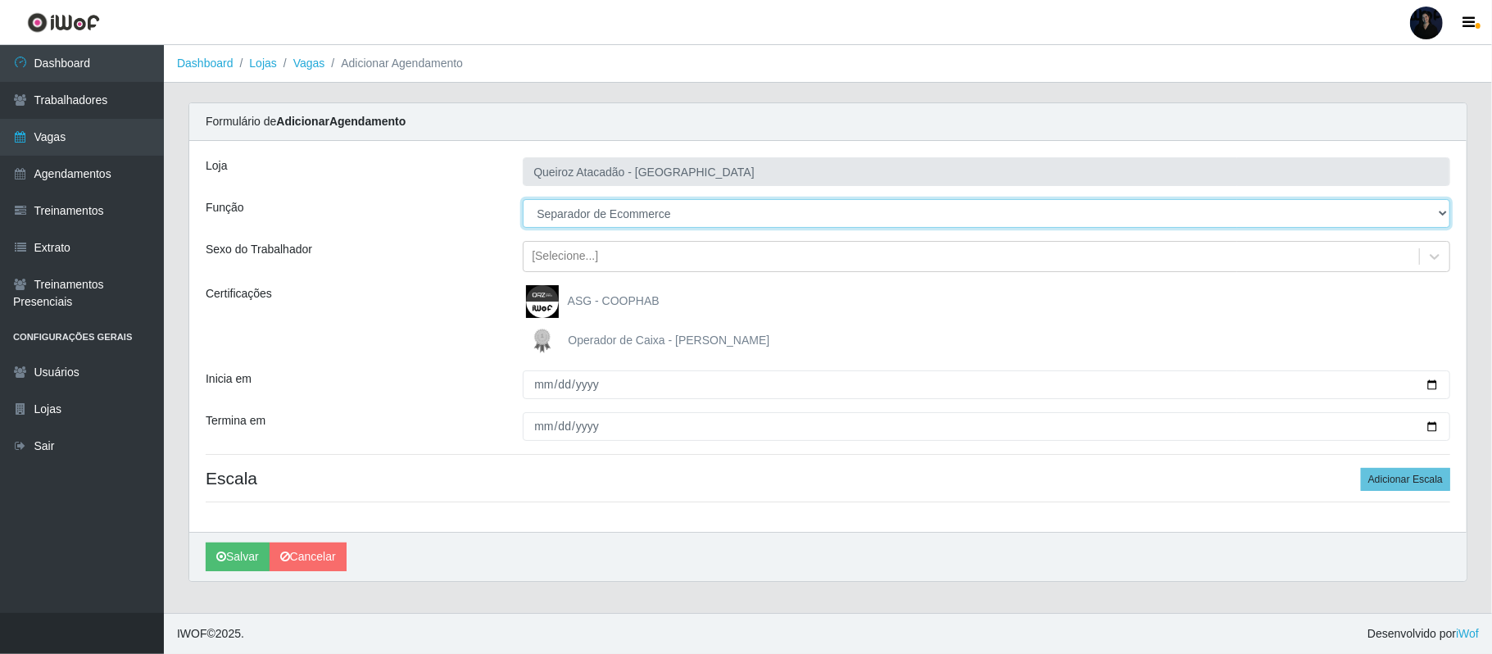
click at [666, 220] on select "[Selecione...] Balconista de Açougue Balconista de Açougue + Balconista de Açou…" at bounding box center [987, 213] width 928 height 29
click at [664, 218] on select "[Selecione...] Balconista de Açougue Balconista de Açougue + Balconista de Açou…" at bounding box center [987, 213] width 928 height 29
click at [660, 214] on select "[Selecione...] Balconista de Açougue Balconista de Açougue + Balconista de Açou…" at bounding box center [987, 213] width 928 height 29
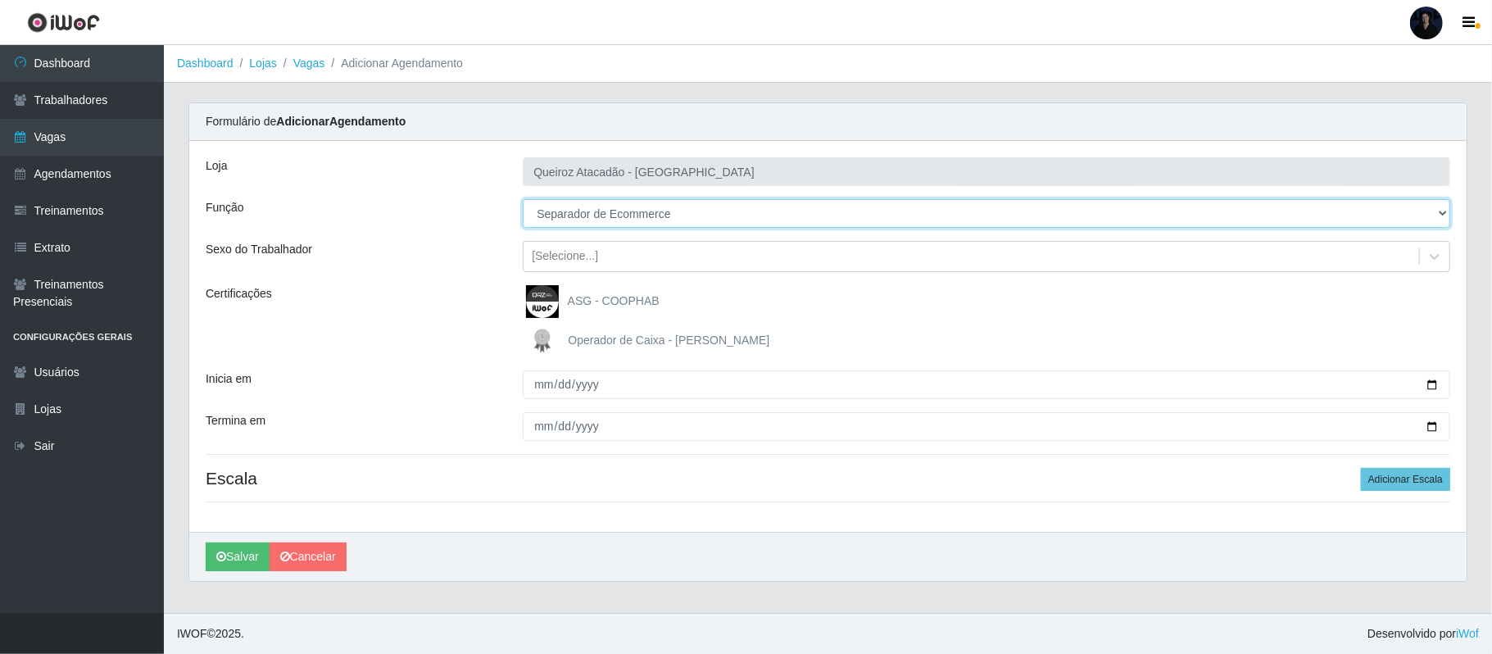
click at [660, 214] on select "[Selecione...] Balconista de Açougue Balconista de Açougue + Balconista de Açou…" at bounding box center [987, 213] width 928 height 29
